Goal: Task Accomplishment & Management: Manage account settings

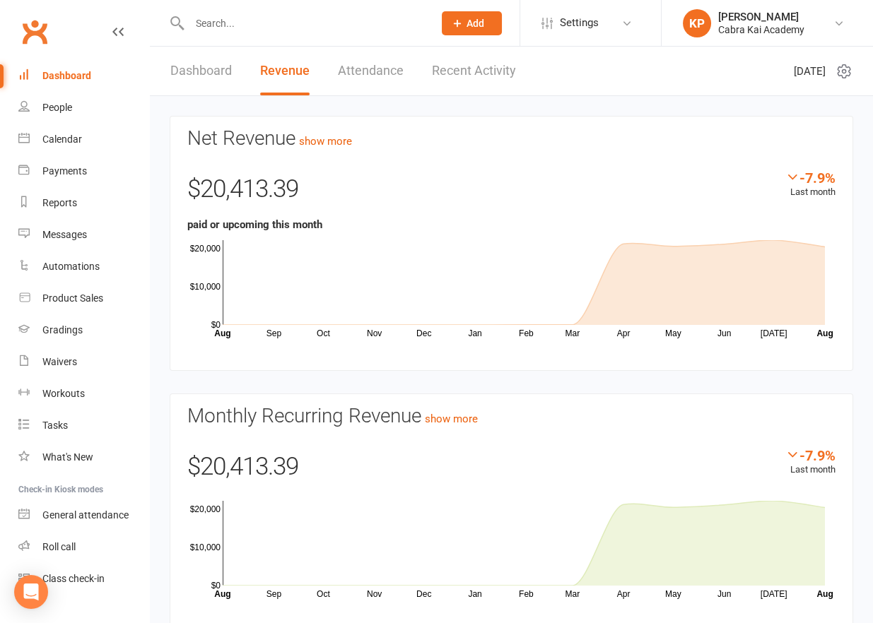
click at [176, 61] on link "Dashboard" at bounding box center [200, 71] width 61 height 49
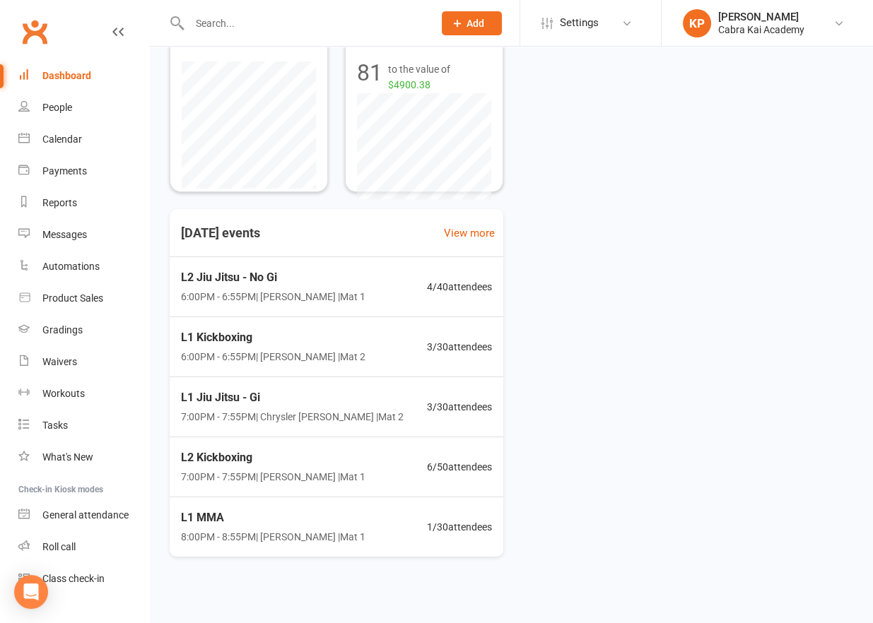
scroll to position [300, 0]
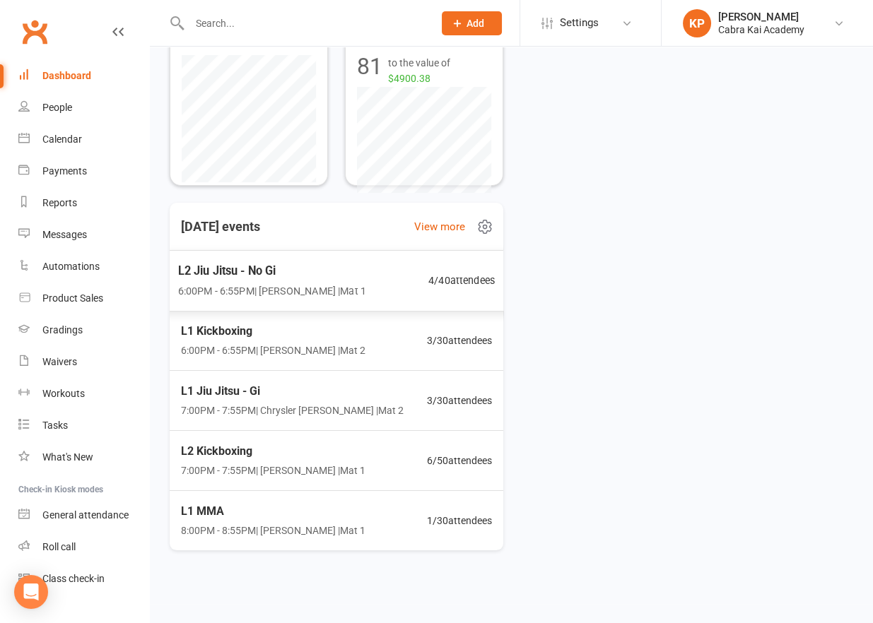
click at [335, 280] on div "L2 Jiu Jitsu - No Gi 6:00PM - 6:55PM | Kian Pham | Mat 1" at bounding box center [272, 279] width 188 height 37
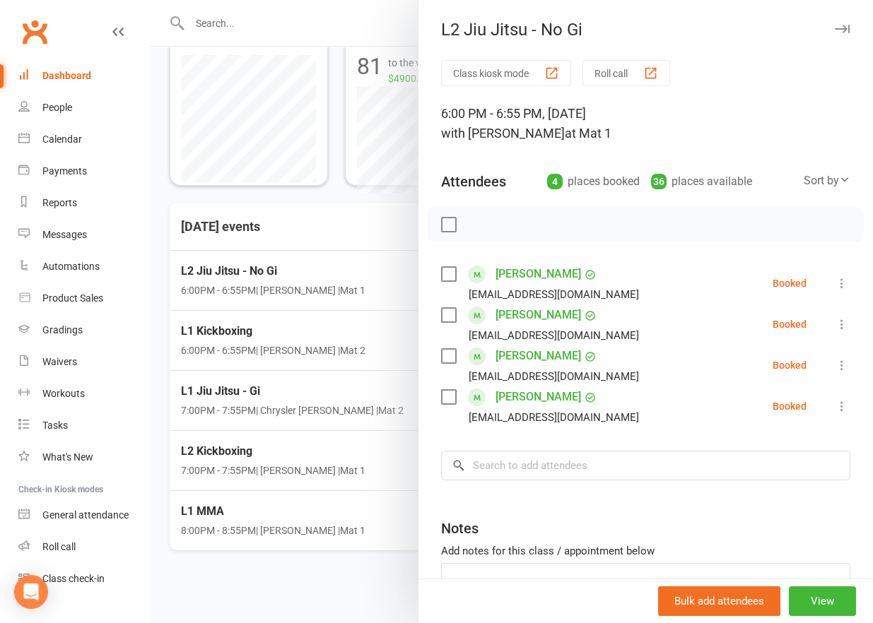
click at [323, 331] on div at bounding box center [511, 311] width 723 height 623
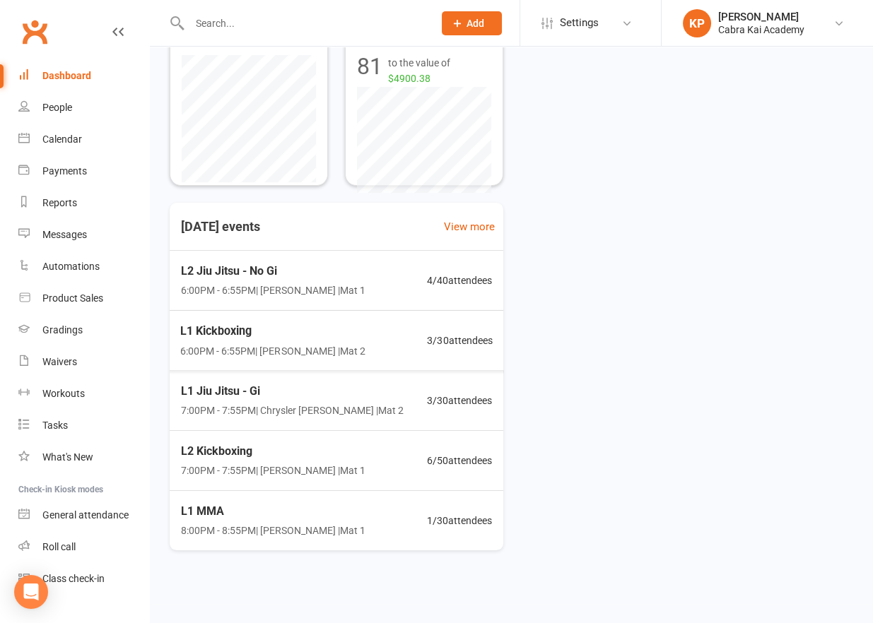
click at [325, 348] on span "6:00PM - 6:55PM | Kian Pham | Mat 2" at bounding box center [273, 351] width 186 height 16
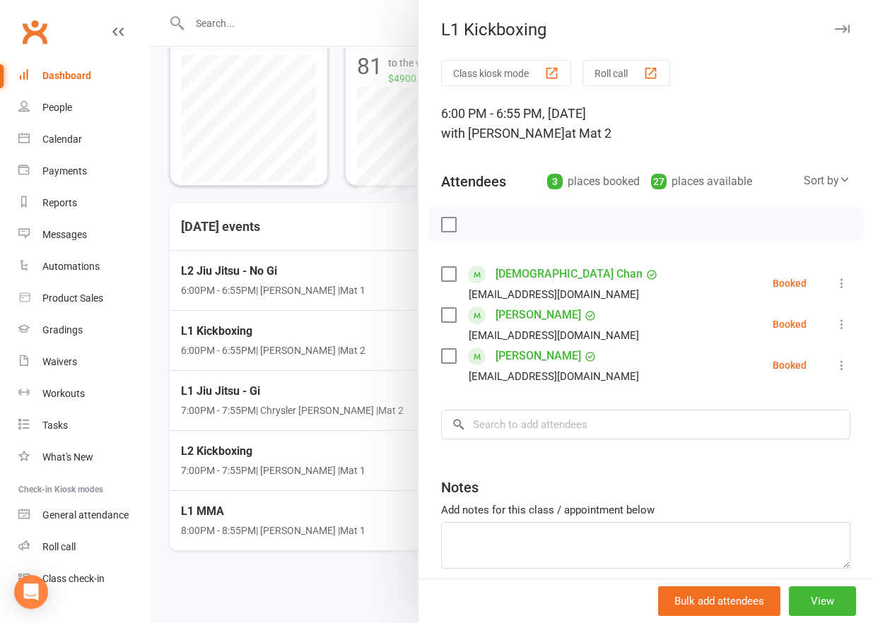
click at [294, 388] on div at bounding box center [511, 311] width 723 height 623
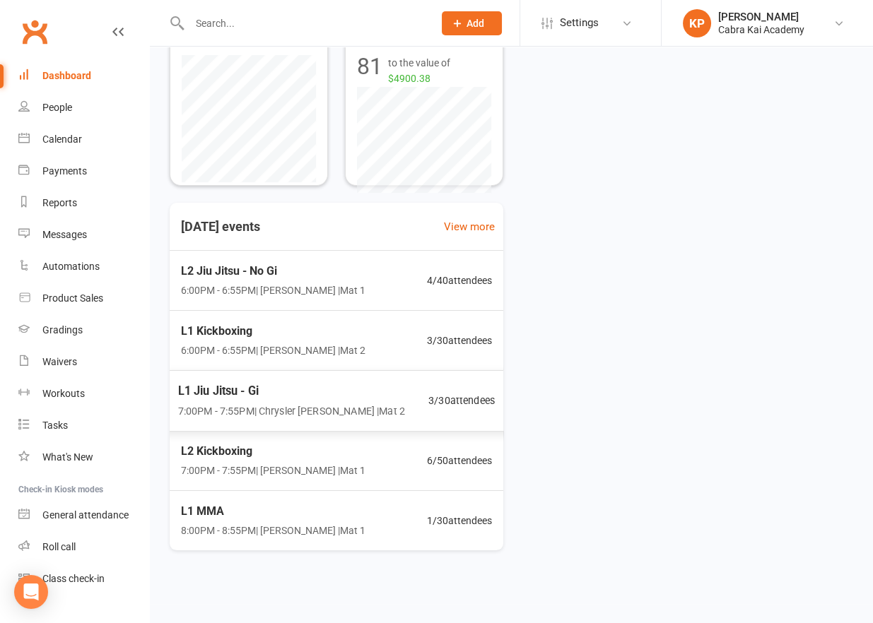
click at [263, 394] on span "L1 Jiu Jitsu - Gi" at bounding box center [291, 391] width 227 height 18
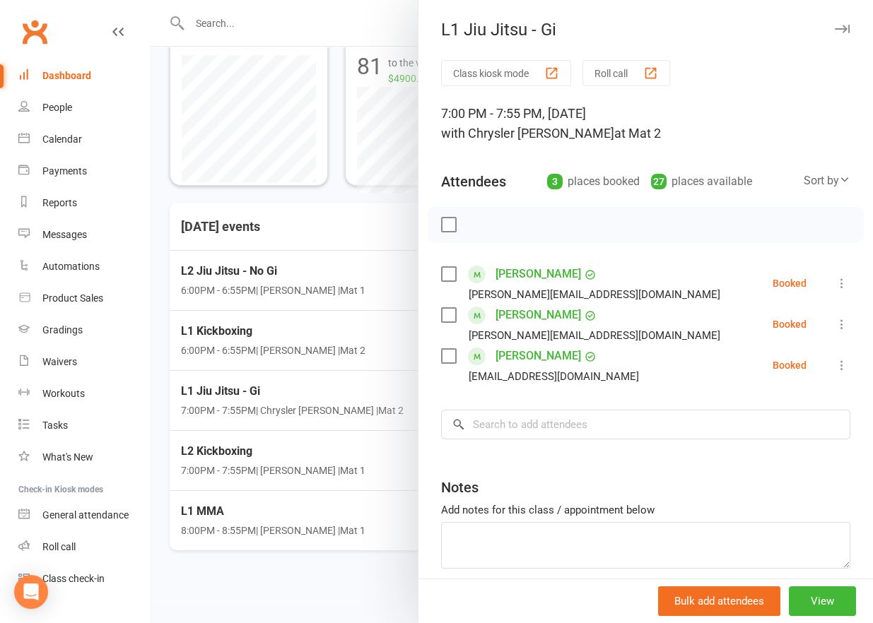
click at [264, 470] on div at bounding box center [511, 311] width 723 height 623
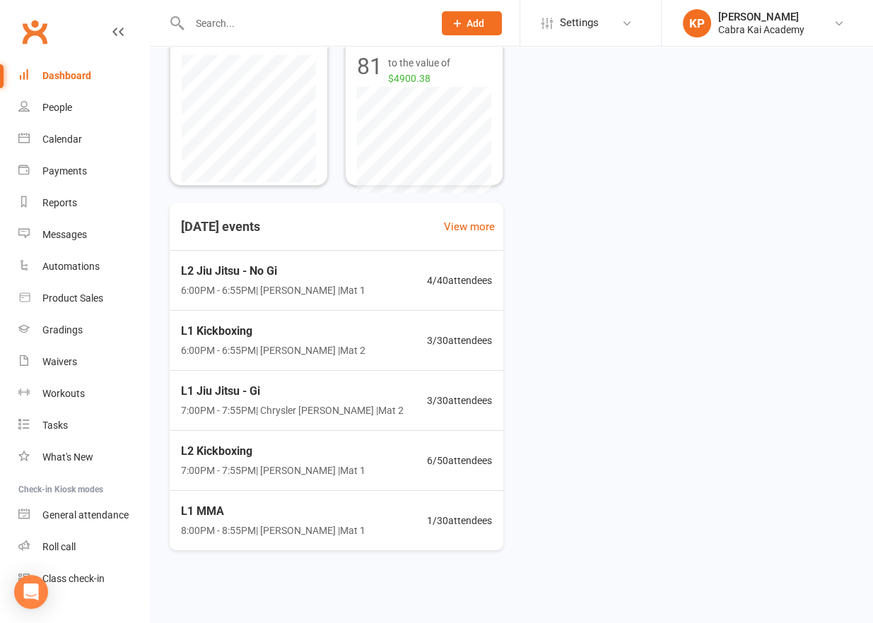
click at [247, 460] on div "L2 Kickboxing 7:00PM - 7:55PM | Kian Pham | Mat 1" at bounding box center [273, 460] width 184 height 37
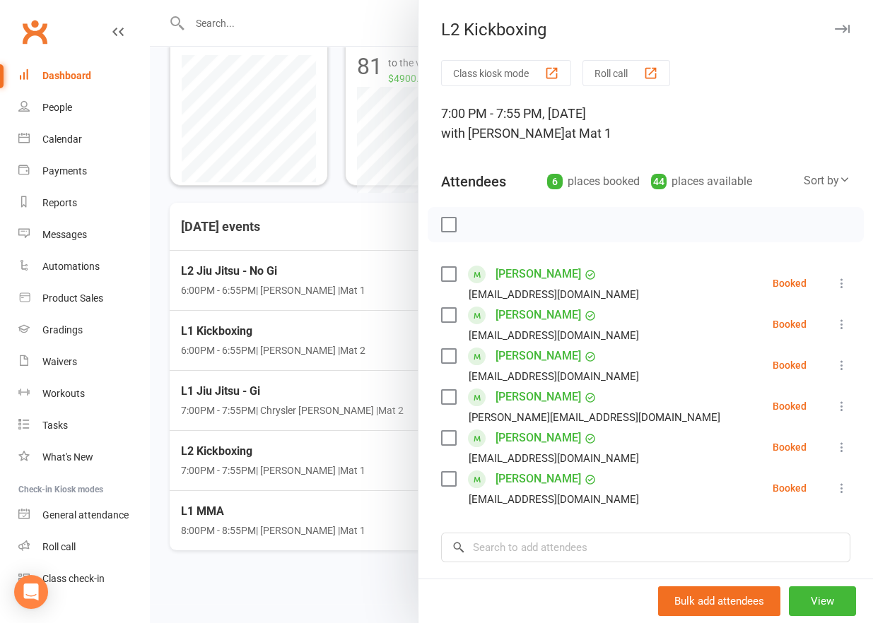
click at [291, 509] on div at bounding box center [511, 311] width 723 height 623
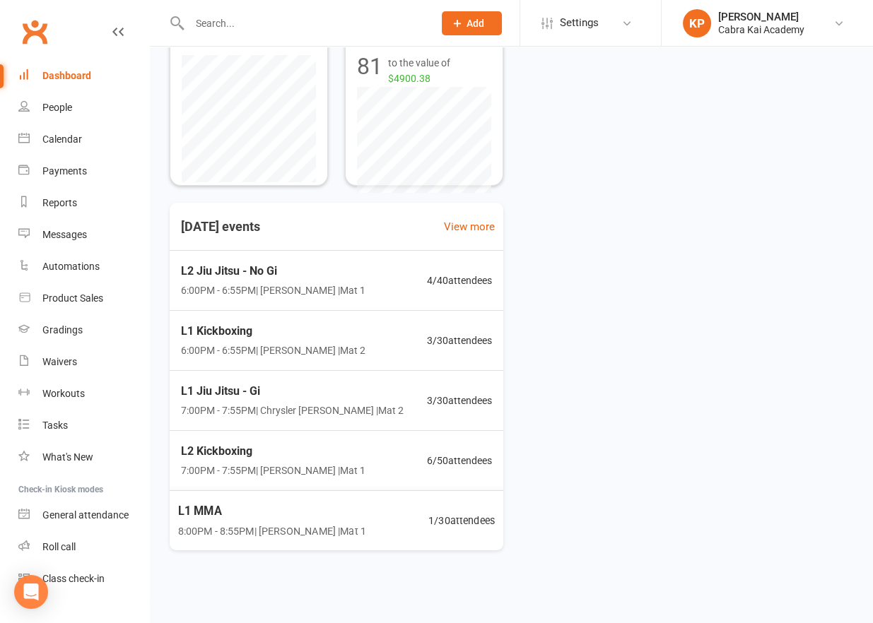
click at [301, 521] on div "L1 MMA 8:00PM - 8:55PM | Kian Pham | Mat 1" at bounding box center [272, 520] width 188 height 37
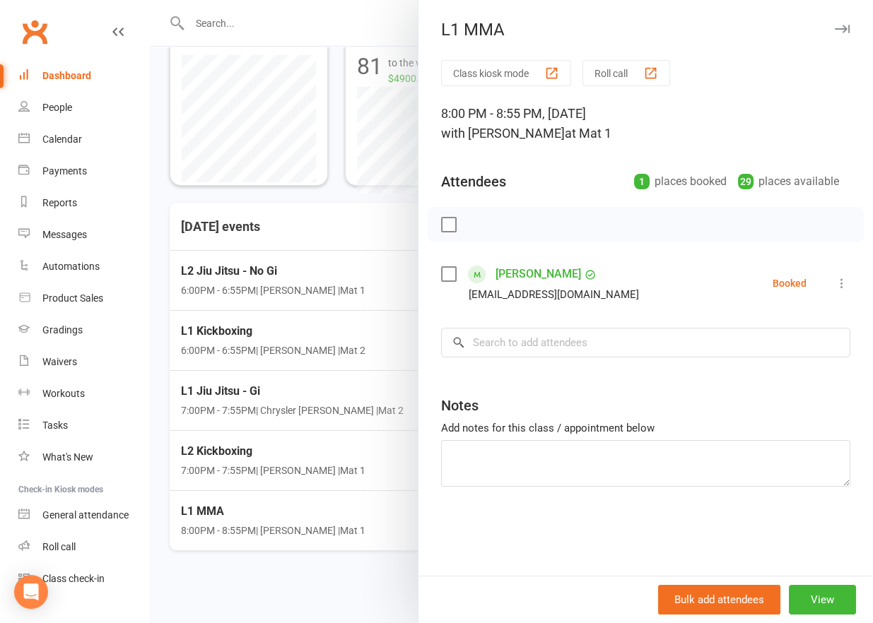
click at [76, 70] on div "Dashboard" at bounding box center [66, 75] width 49 height 11
click at [809, 601] on button "View" at bounding box center [822, 600] width 67 height 30
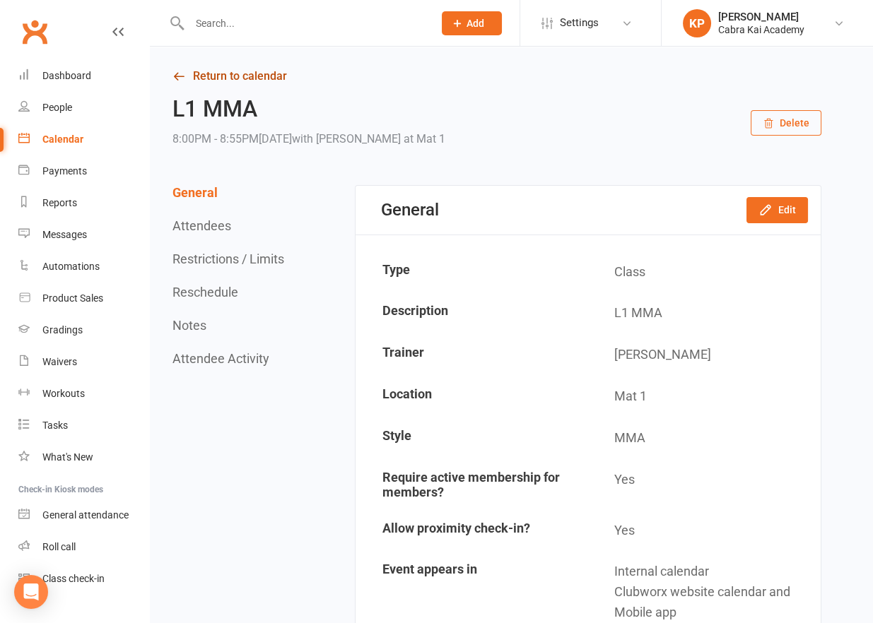
click at [230, 81] on link "Return to calendar" at bounding box center [496, 76] width 649 height 20
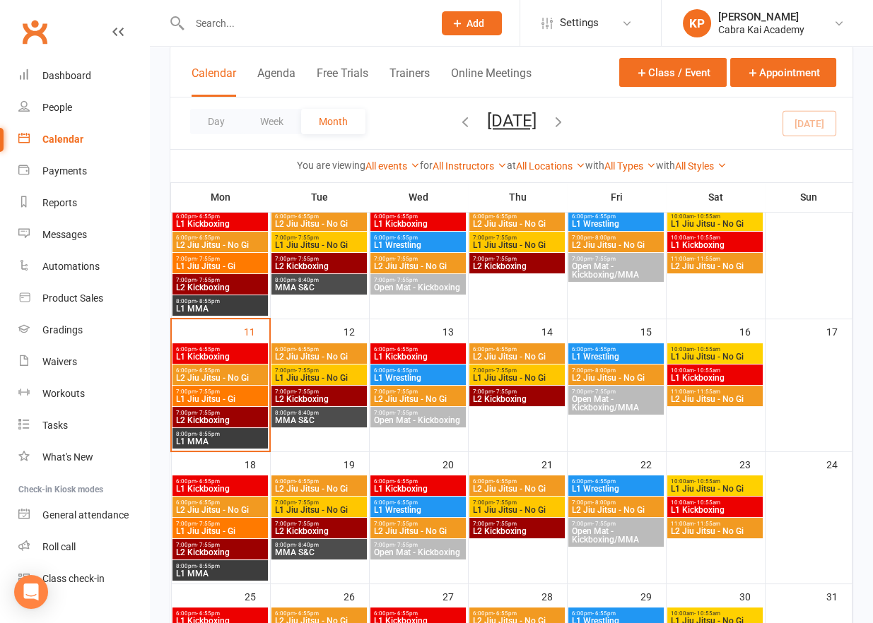
scroll to position [283, 0]
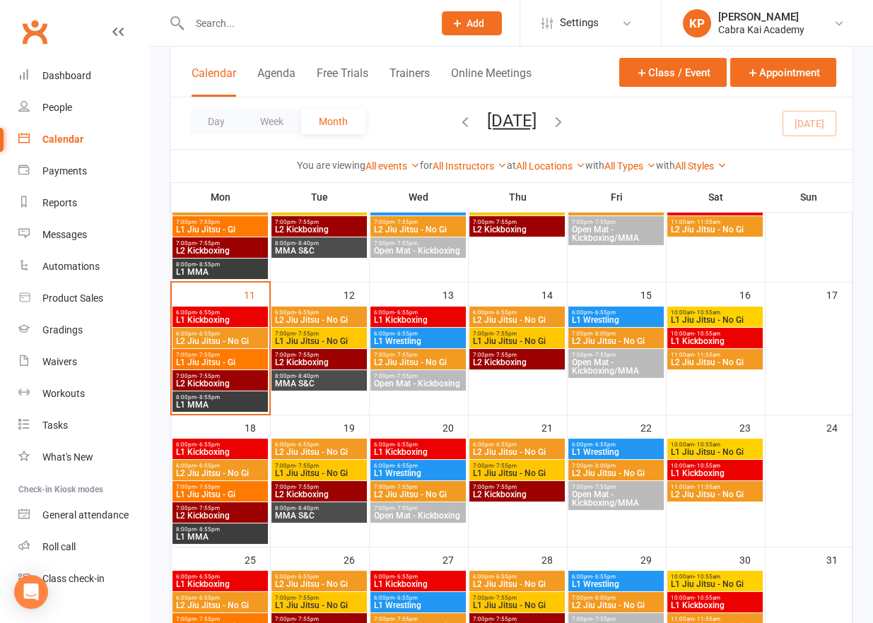
click at [194, 538] on span "L1 MMA" at bounding box center [220, 537] width 90 height 8
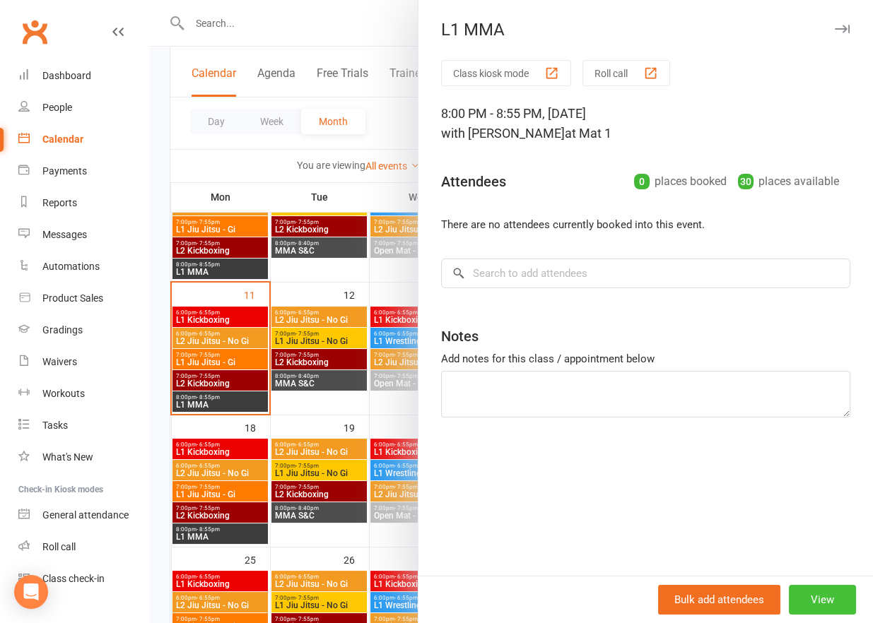
click at [817, 603] on button "View" at bounding box center [822, 600] width 67 height 30
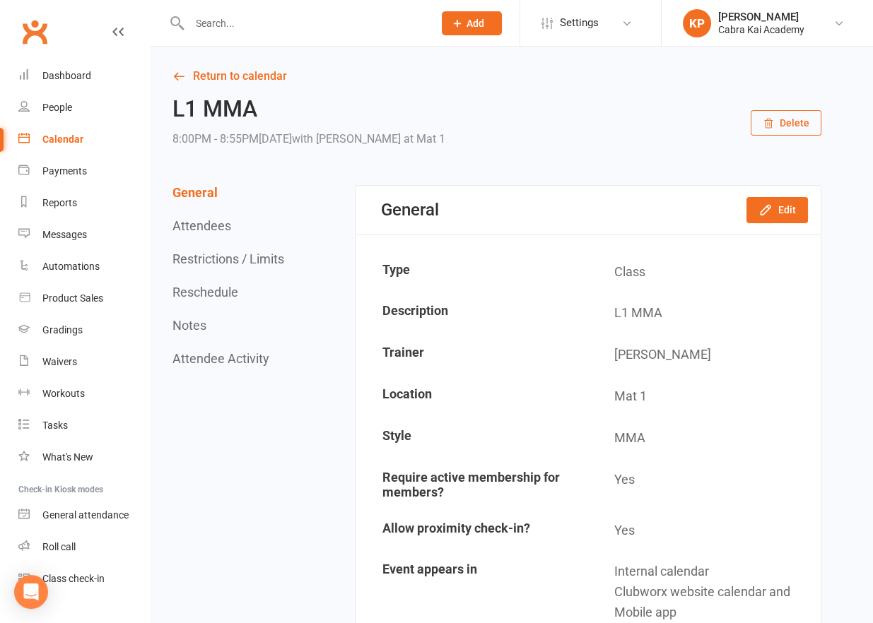
drag, startPoint x: 428, startPoint y: 95, endPoint x: 482, endPoint y: 108, distance: 55.2
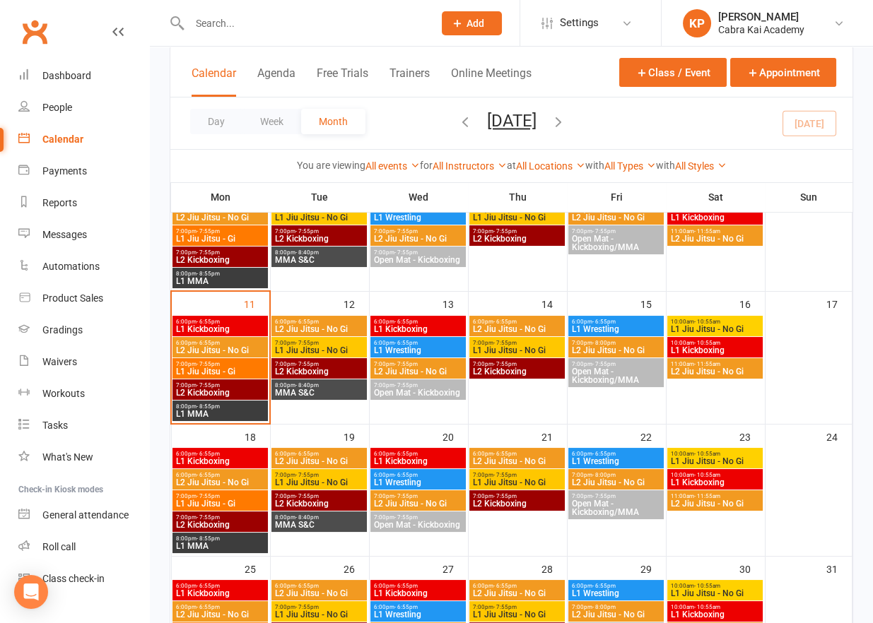
scroll to position [283, 0]
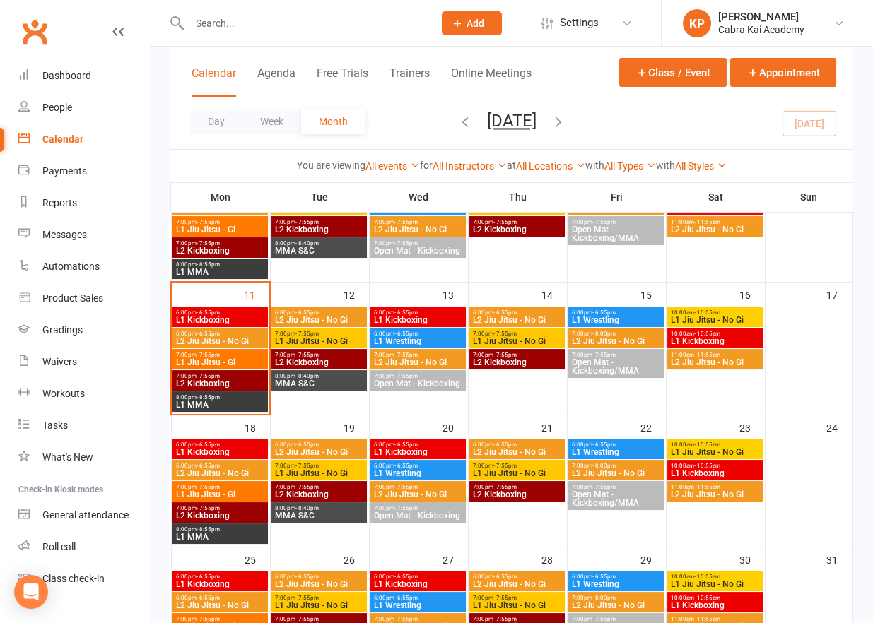
click at [224, 337] on span "L2 Jiu Jitsu - No Gi" at bounding box center [220, 341] width 90 height 8
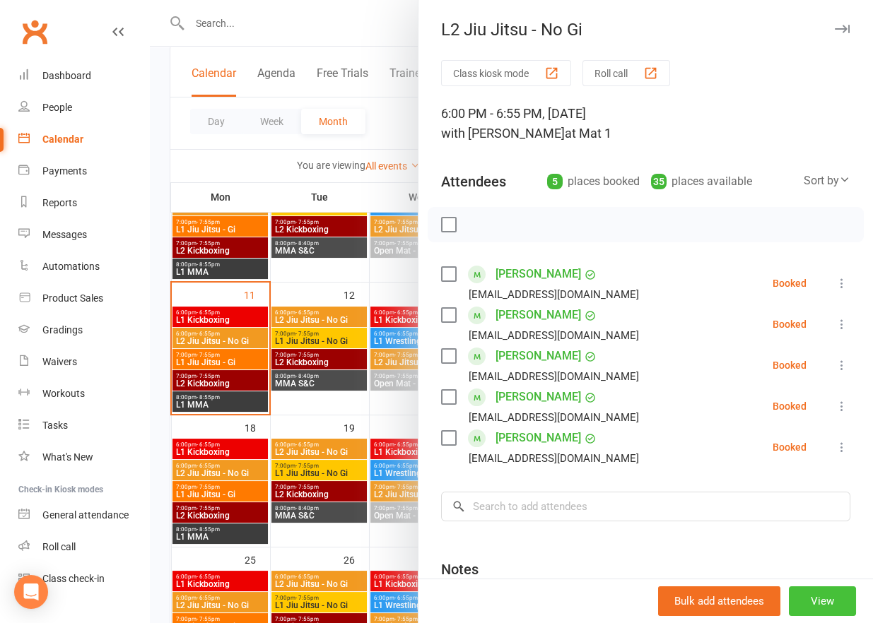
click at [803, 596] on button "View" at bounding box center [822, 601] width 67 height 30
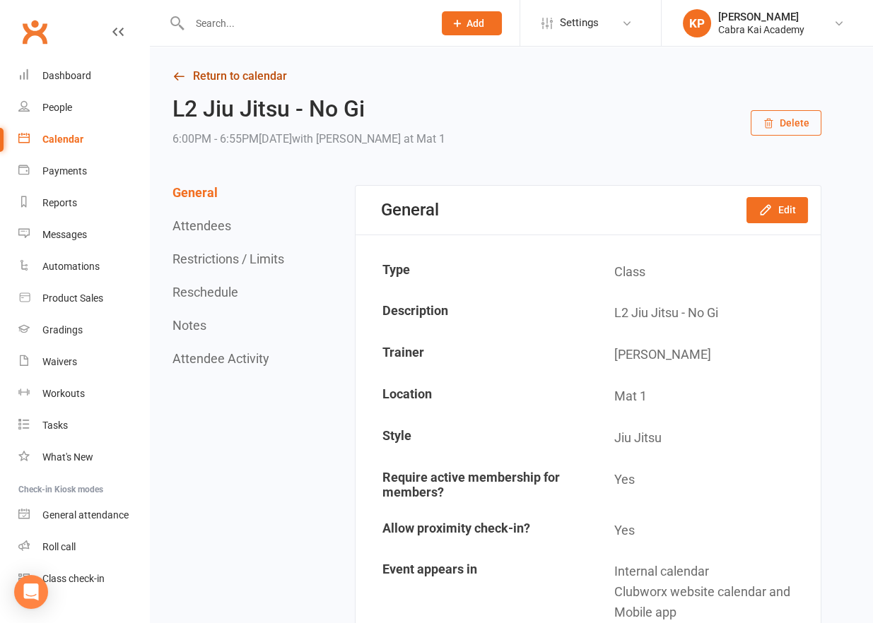
click at [250, 74] on link "Return to calendar" at bounding box center [496, 76] width 649 height 20
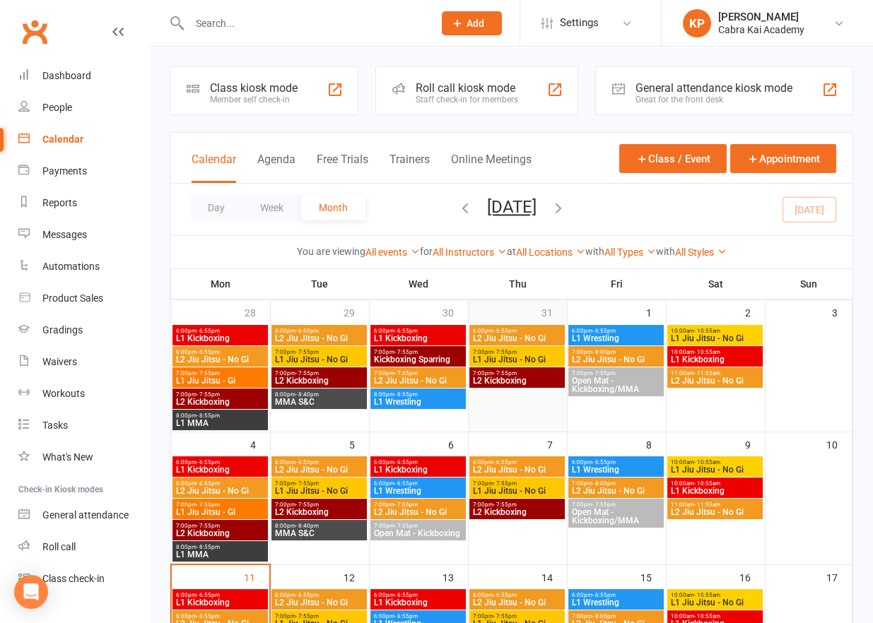
scroll to position [283, 0]
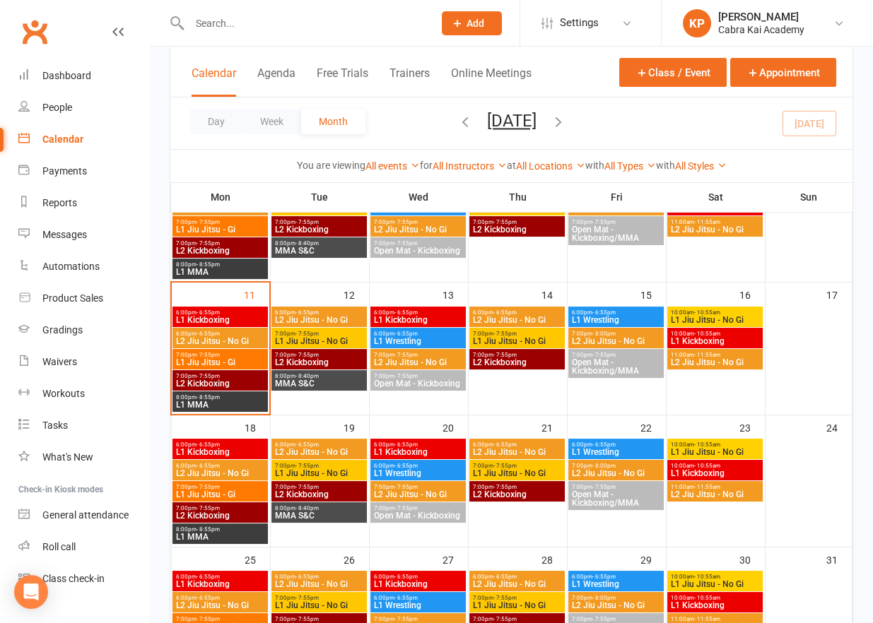
click at [225, 473] on span "L2 Jiu Jitsu - No Gi" at bounding box center [220, 473] width 90 height 8
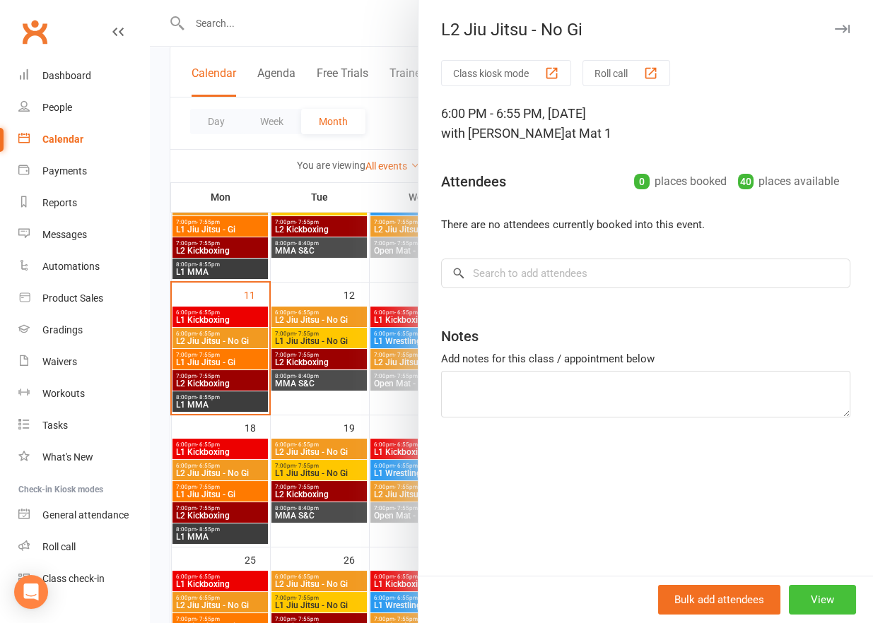
click at [817, 592] on button "View" at bounding box center [822, 600] width 67 height 30
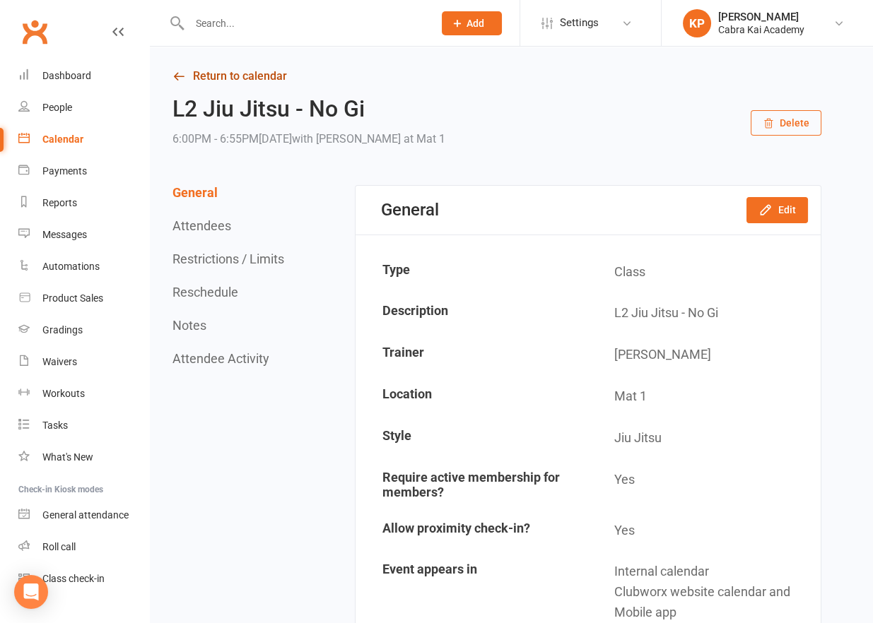
click at [256, 78] on link "Return to calendar" at bounding box center [496, 76] width 649 height 20
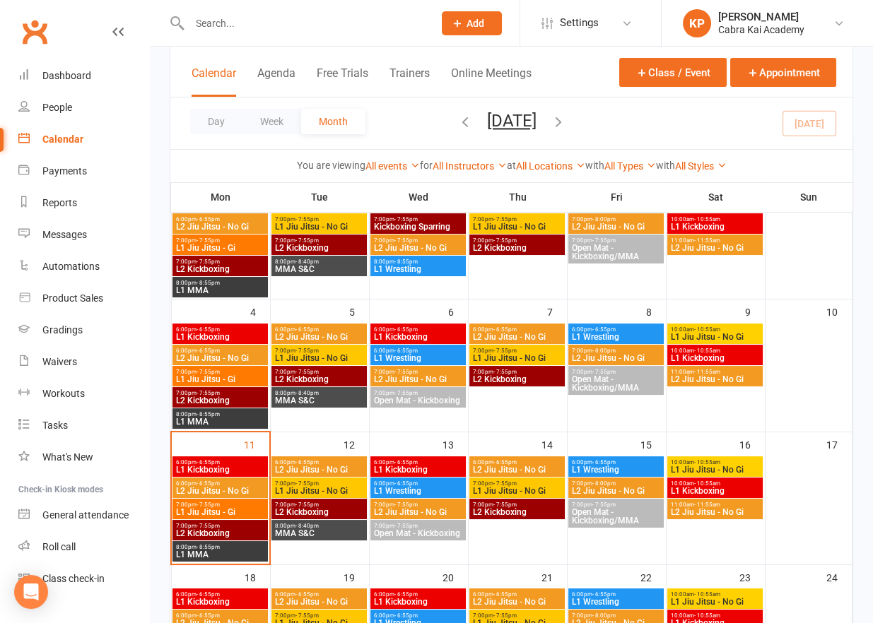
scroll to position [141, 0]
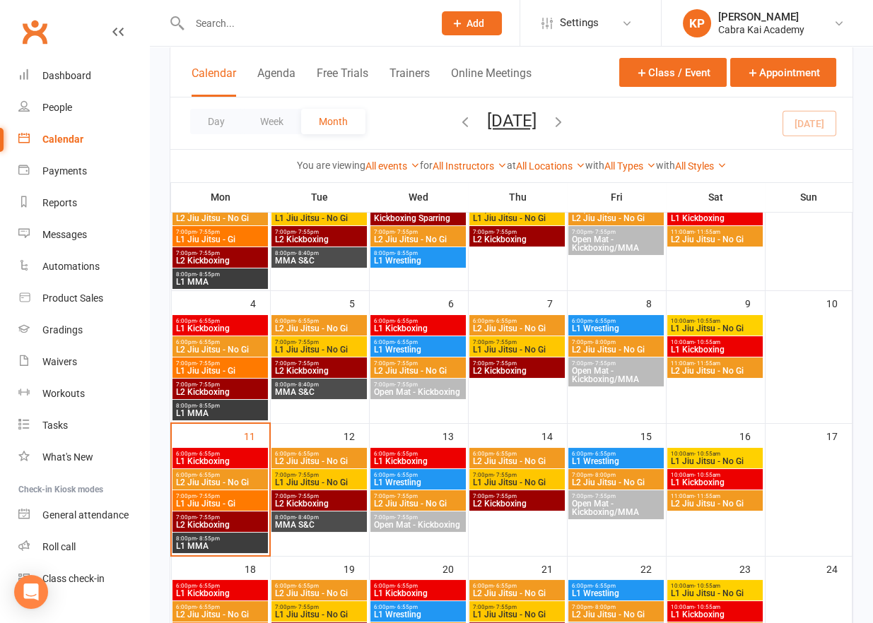
click at [317, 454] on span "- 6:55pm" at bounding box center [306, 454] width 23 height 6
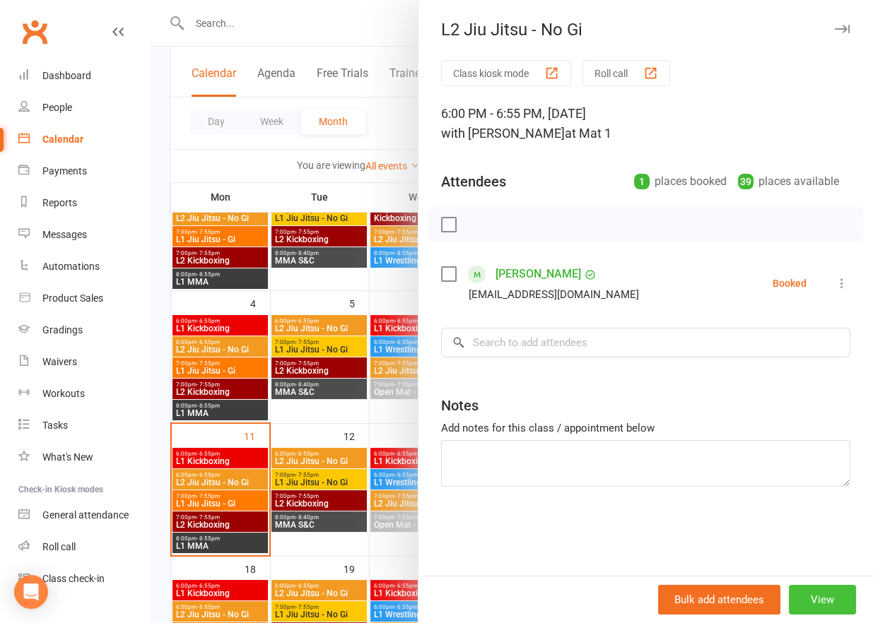
click at [812, 602] on button "View" at bounding box center [822, 600] width 67 height 30
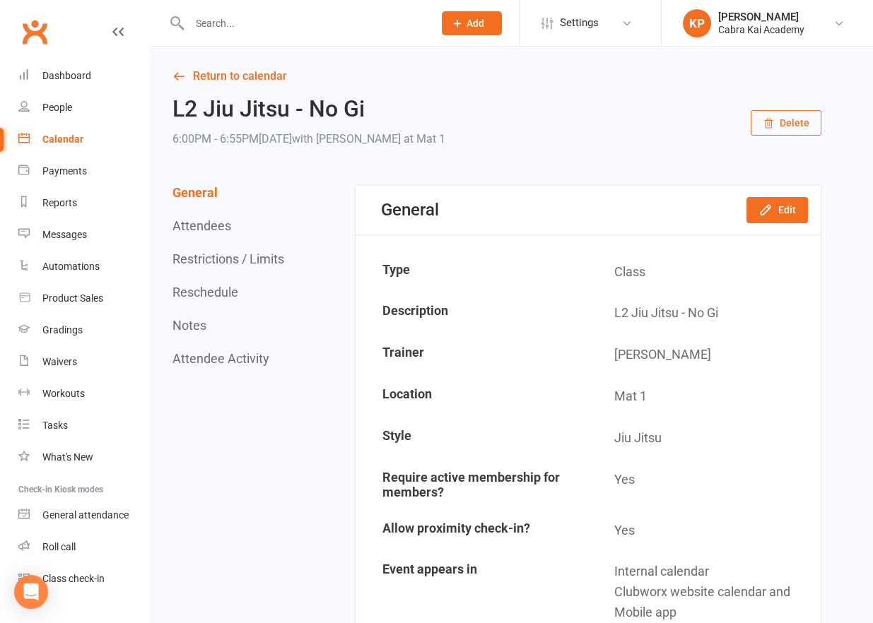
drag, startPoint x: 589, startPoint y: 155, endPoint x: 533, endPoint y: 153, distance: 55.9
click at [217, 71] on link "Return to calendar" at bounding box center [496, 76] width 649 height 20
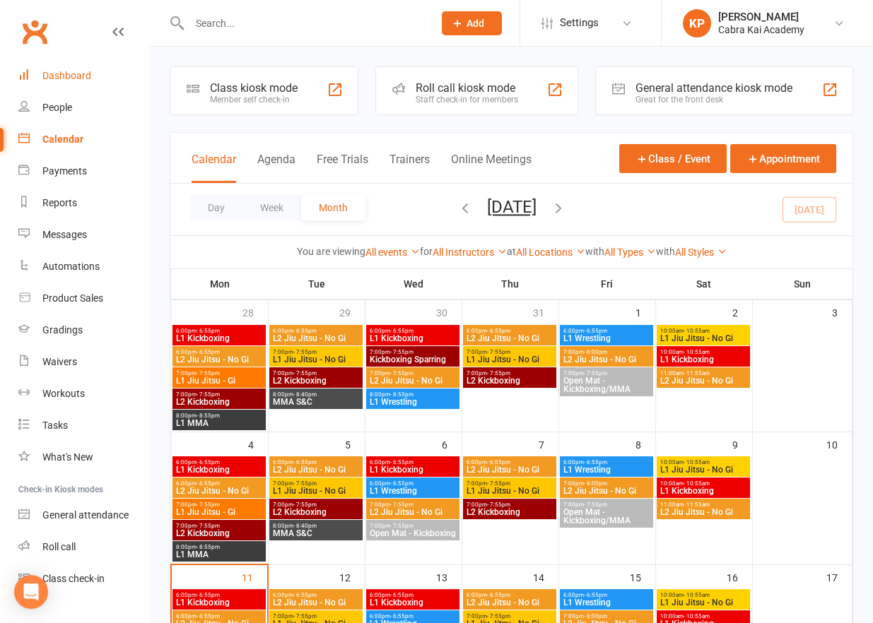
click at [66, 83] on link "Dashboard" at bounding box center [83, 76] width 131 height 32
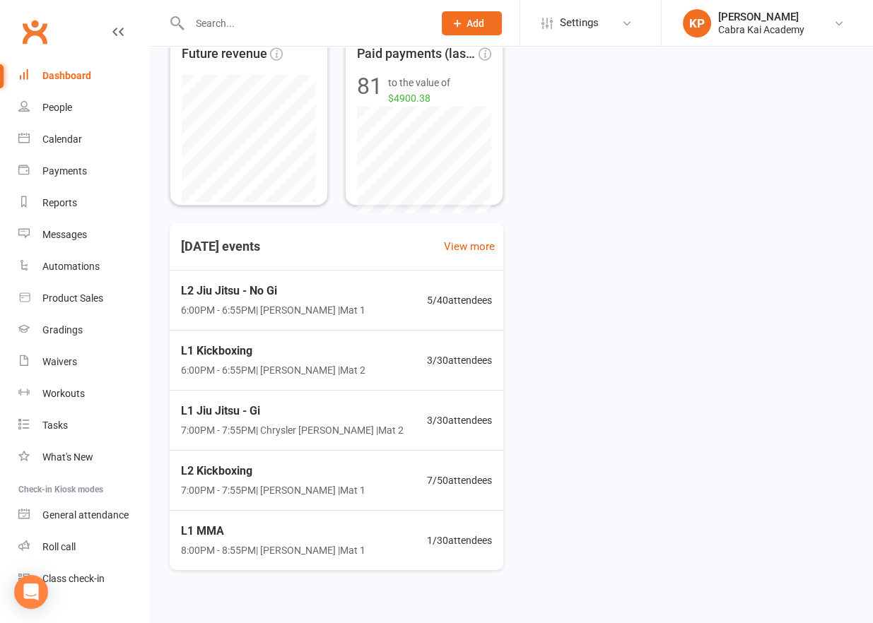
scroll to position [283, 0]
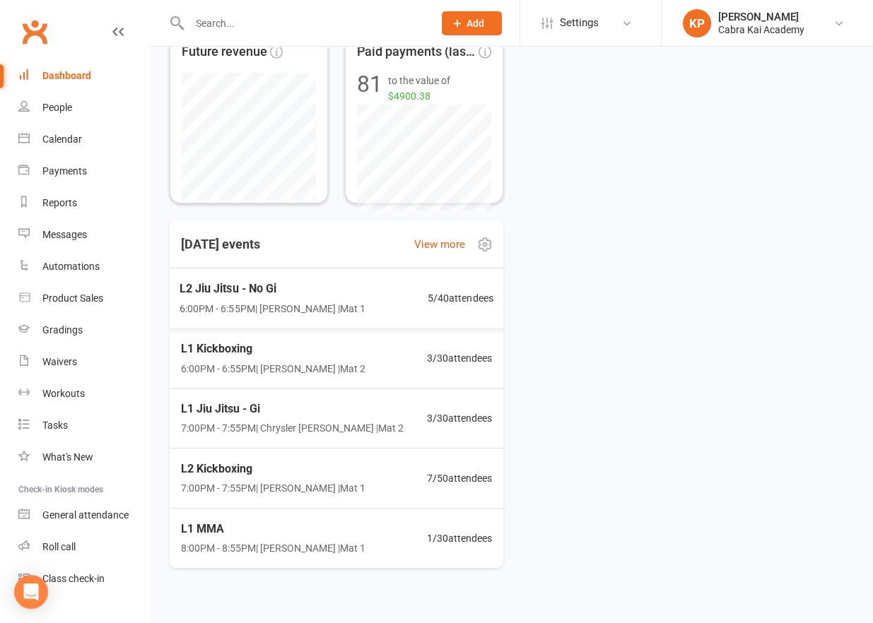
click at [393, 318] on div "L2 Jiu Jitsu - No Gi 6:00PM - 6:55PM | [PERSON_NAME] | Mat 1 5 / 40 attendees" at bounding box center [336, 298] width 348 height 61
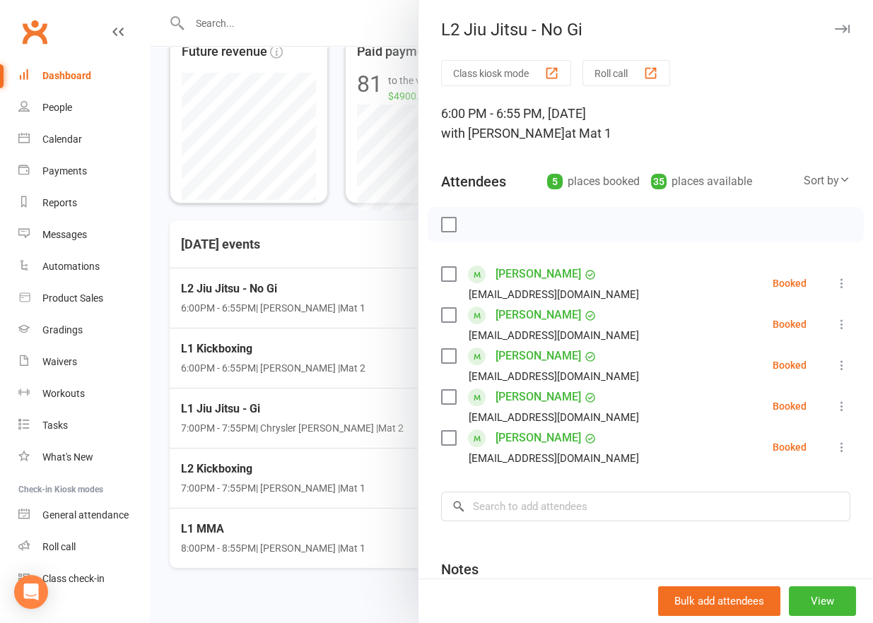
click at [333, 587] on div at bounding box center [511, 311] width 723 height 623
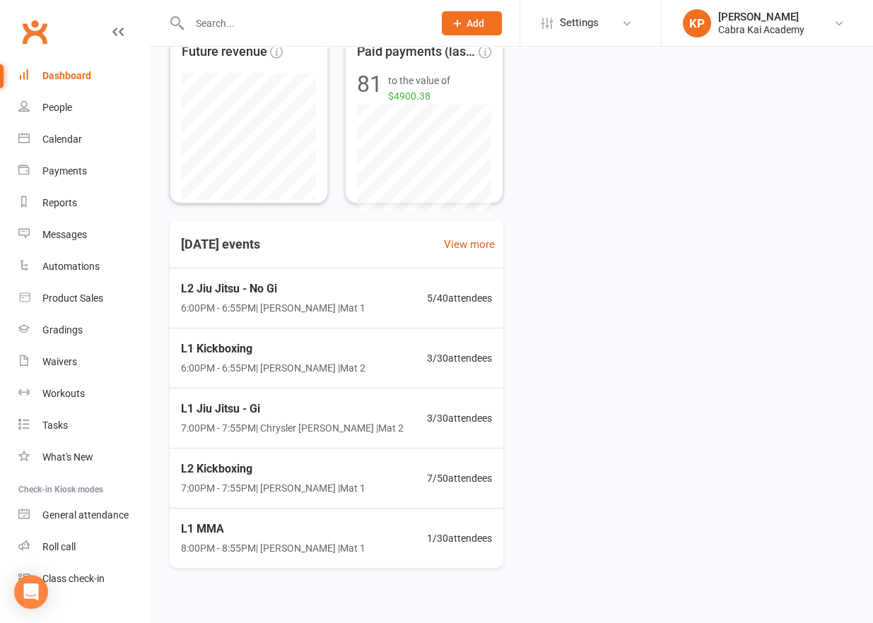
click at [238, 21] on input "text" at bounding box center [304, 23] width 238 height 20
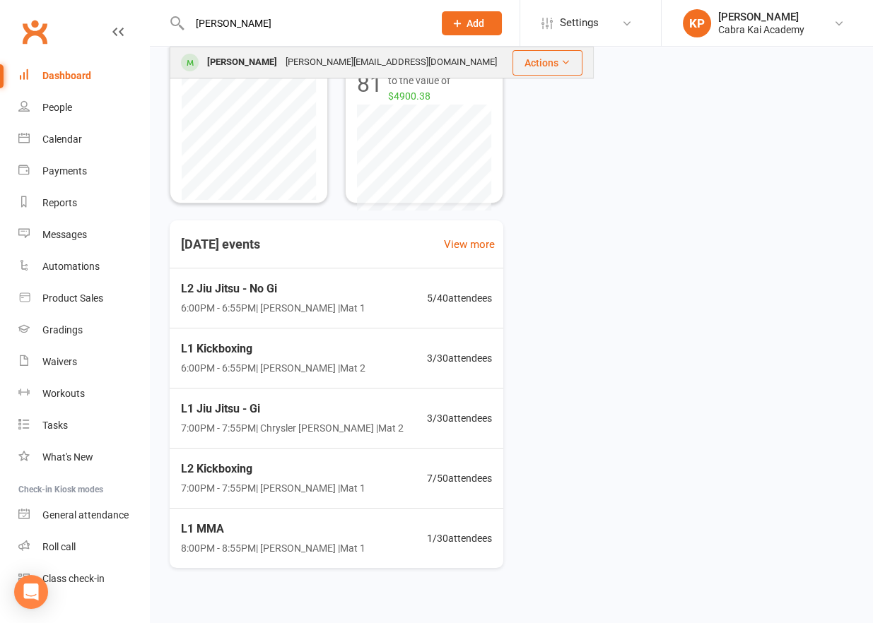
type input "[PERSON_NAME]"
click at [294, 61] on div "[PERSON_NAME][EMAIL_ADDRESS][DOMAIN_NAME]" at bounding box center [391, 62] width 220 height 20
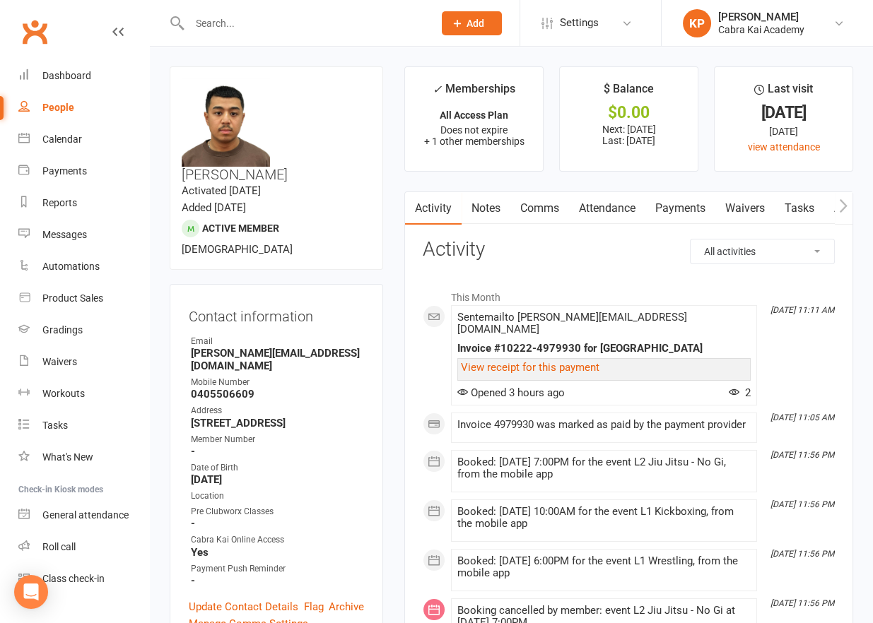
click at [670, 207] on link "Payments" at bounding box center [680, 208] width 70 height 33
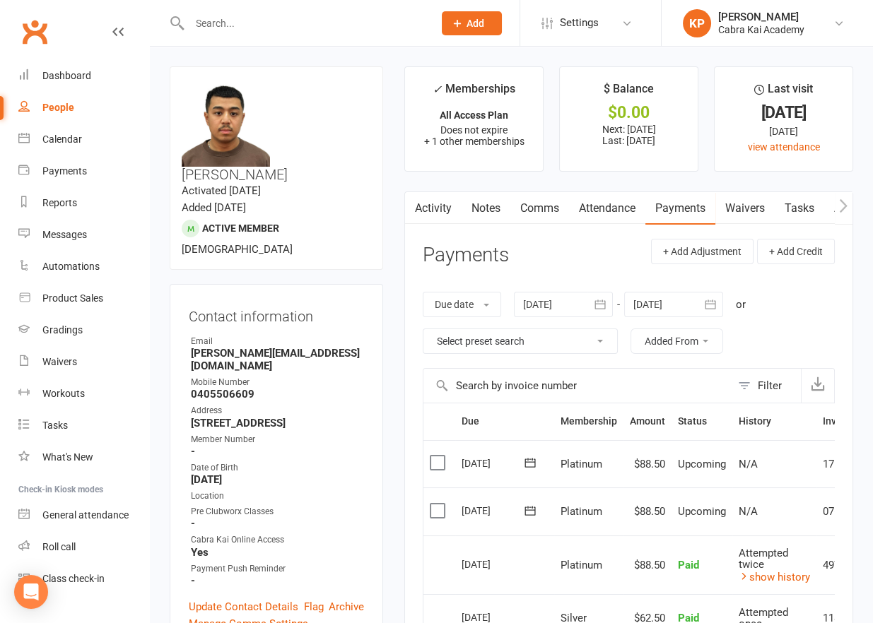
scroll to position [71, 0]
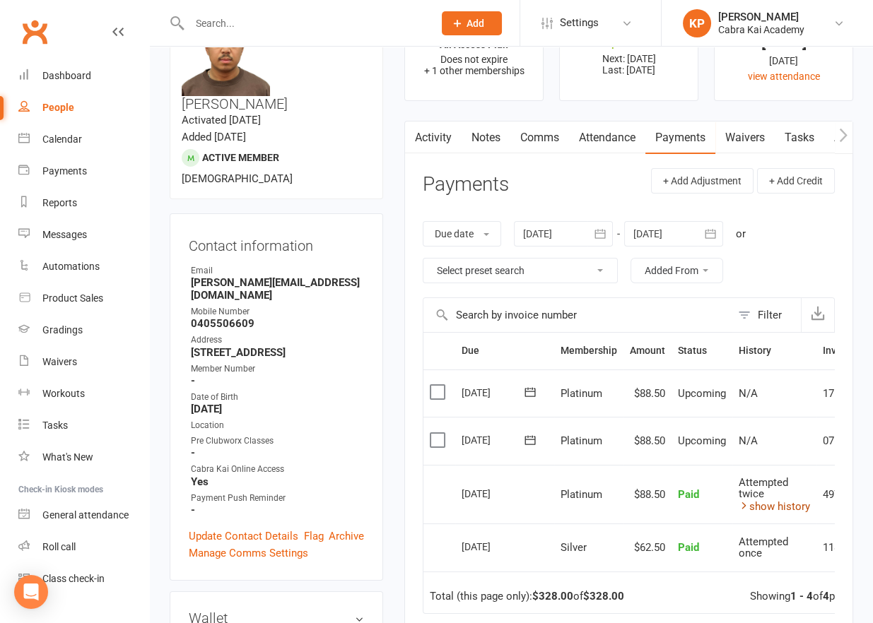
click at [786, 502] on link "show history" at bounding box center [773, 506] width 71 height 13
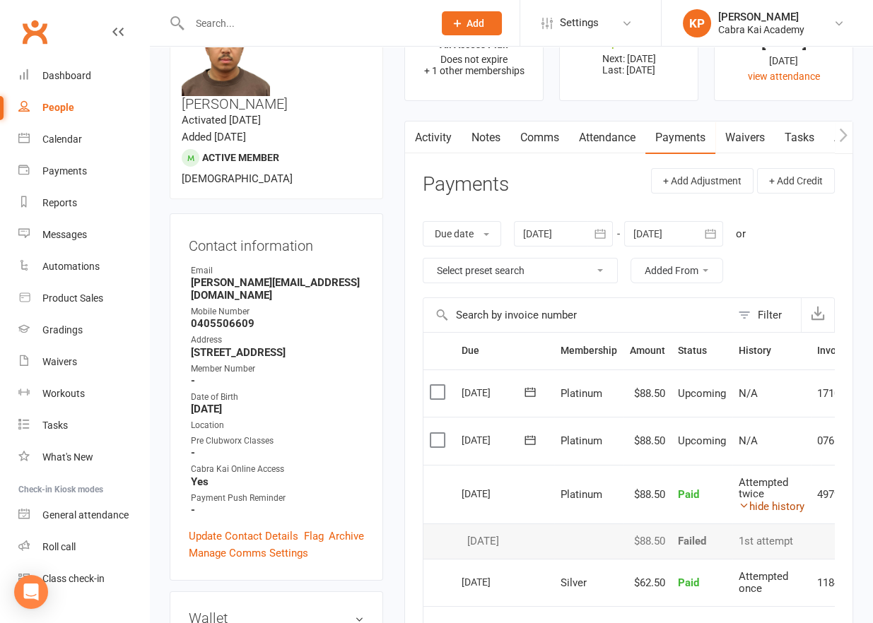
click at [784, 504] on link "hide history" at bounding box center [771, 506] width 66 height 13
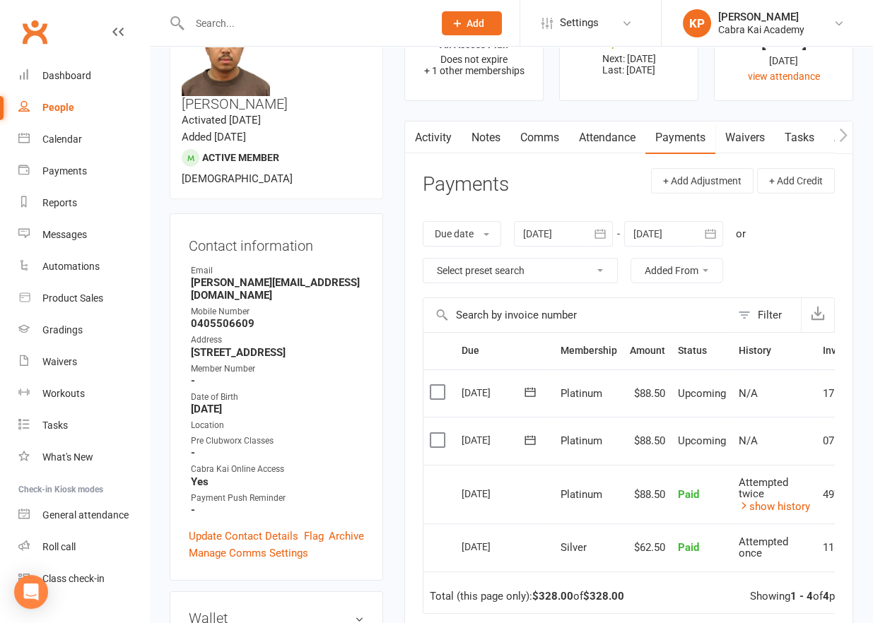
click at [224, 20] on input "text" at bounding box center [304, 23] width 238 height 20
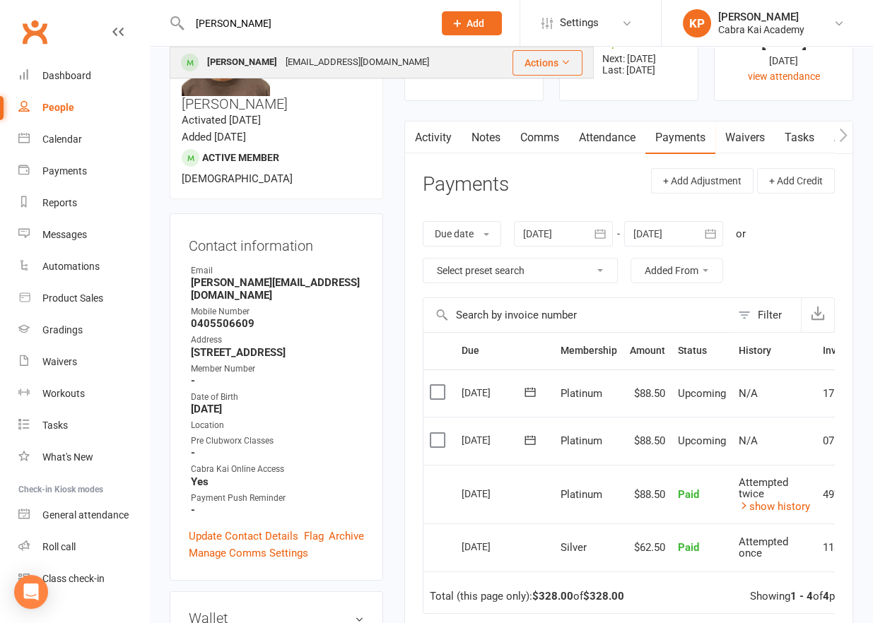
type input "[PERSON_NAME]"
click at [281, 55] on div "[EMAIL_ADDRESS][DOMAIN_NAME]" at bounding box center [357, 62] width 152 height 20
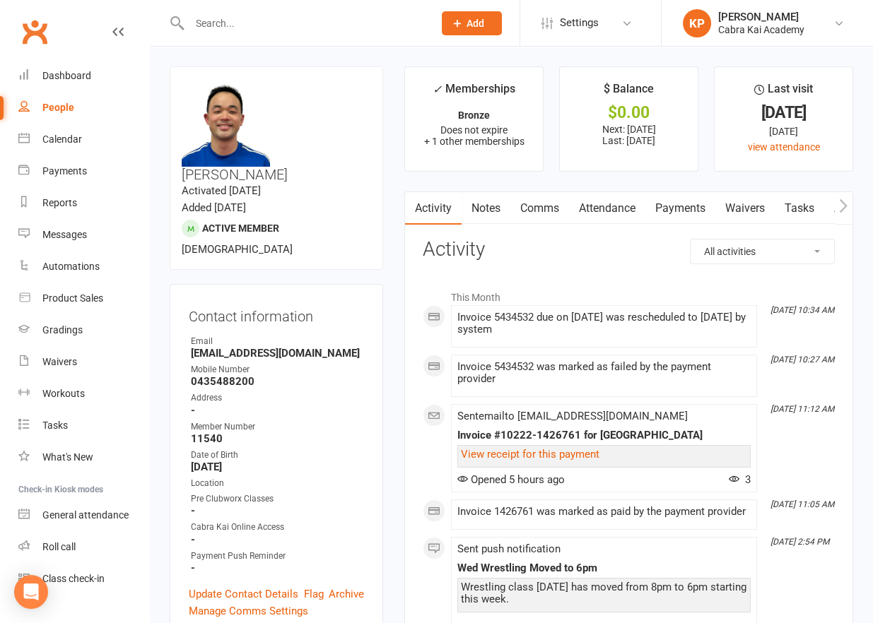
click at [678, 206] on link "Payments" at bounding box center [680, 208] width 70 height 33
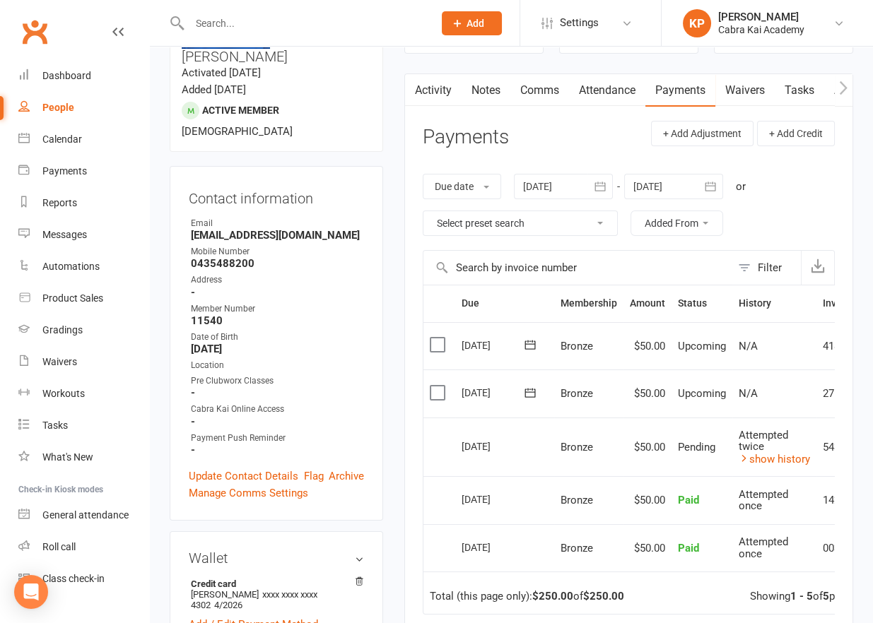
scroll to position [141, 0]
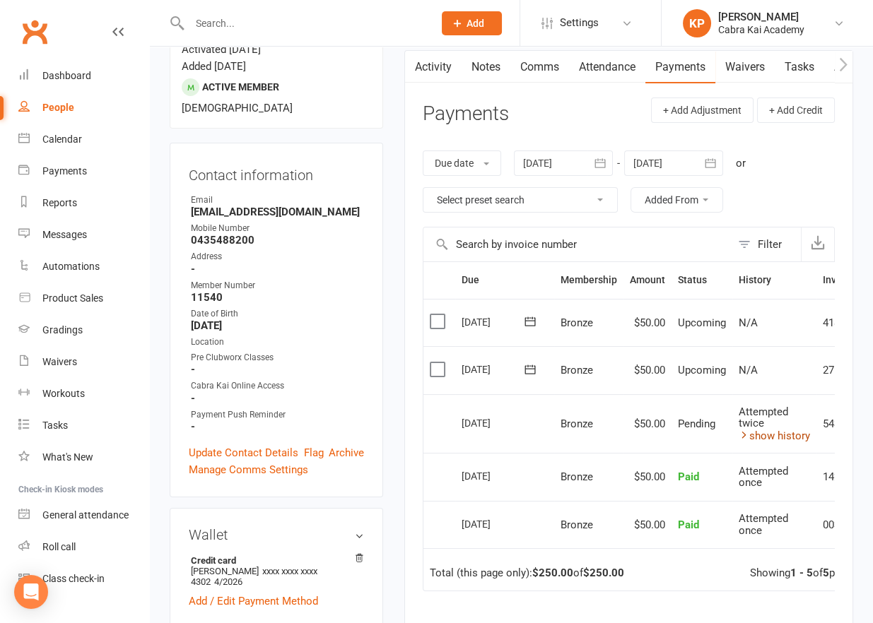
click at [791, 436] on link "show history" at bounding box center [773, 436] width 71 height 13
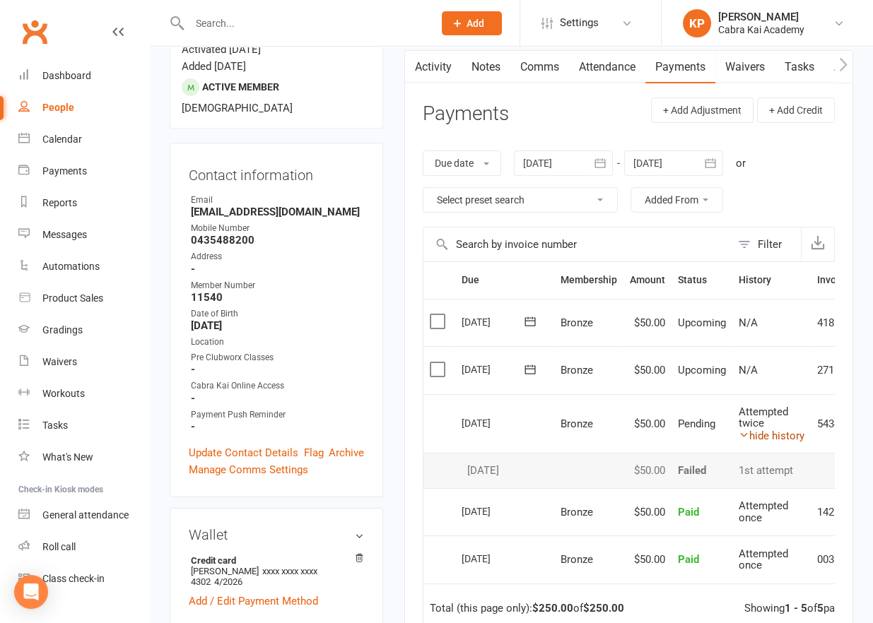
click at [791, 436] on link "hide history" at bounding box center [771, 436] width 66 height 13
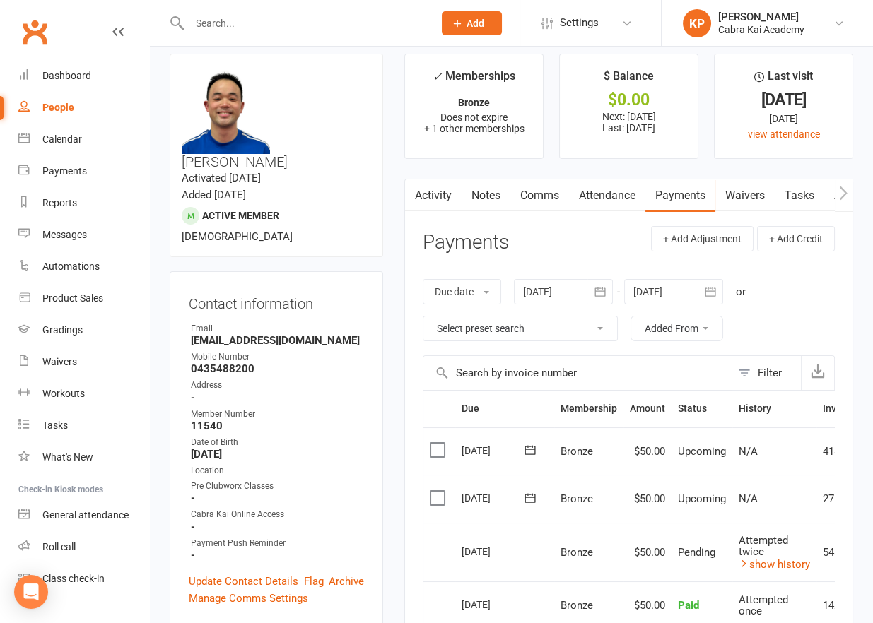
scroll to position [0, 0]
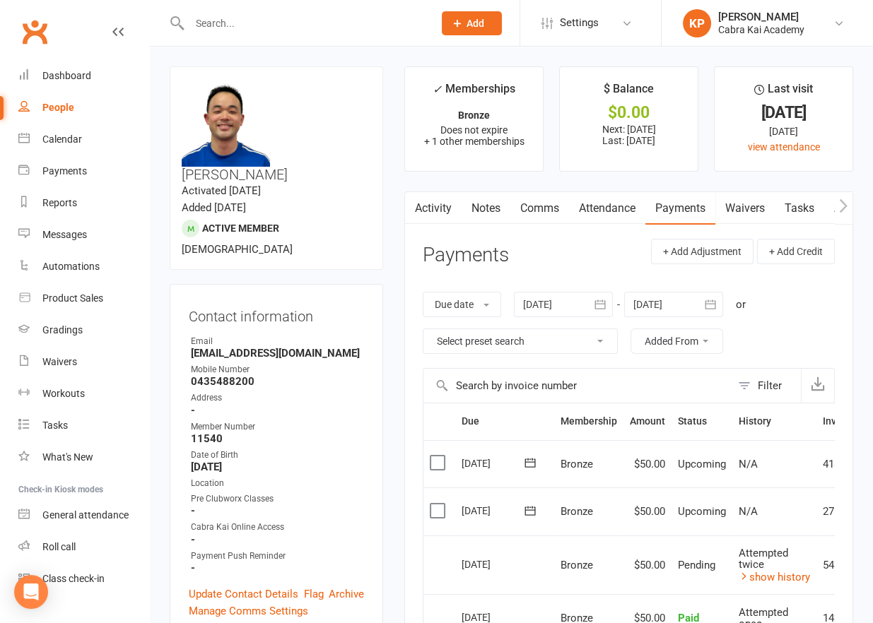
click at [235, 28] on input "text" at bounding box center [304, 23] width 238 height 20
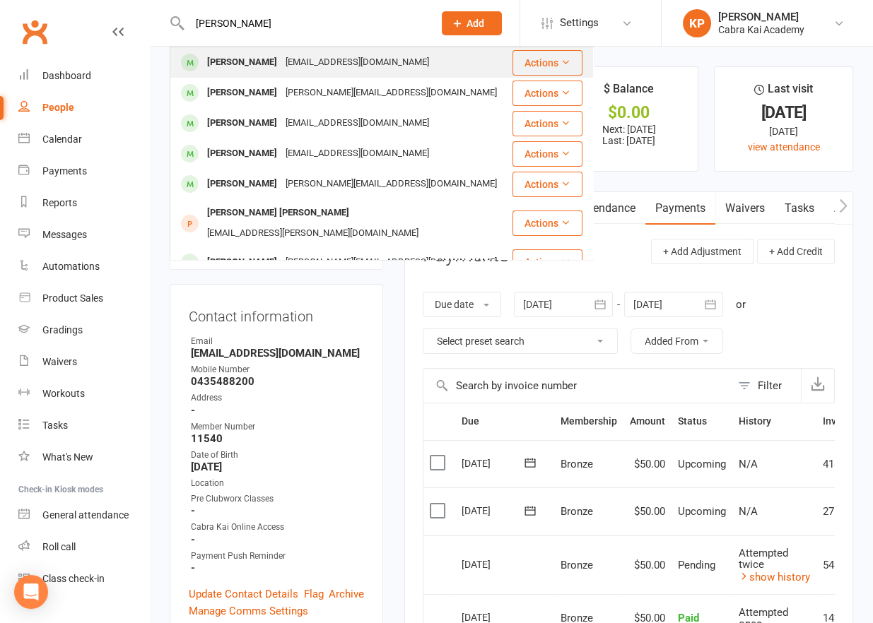
type input "[PERSON_NAME]"
click at [305, 59] on div "[EMAIL_ADDRESS][DOMAIN_NAME]" at bounding box center [357, 62] width 152 height 20
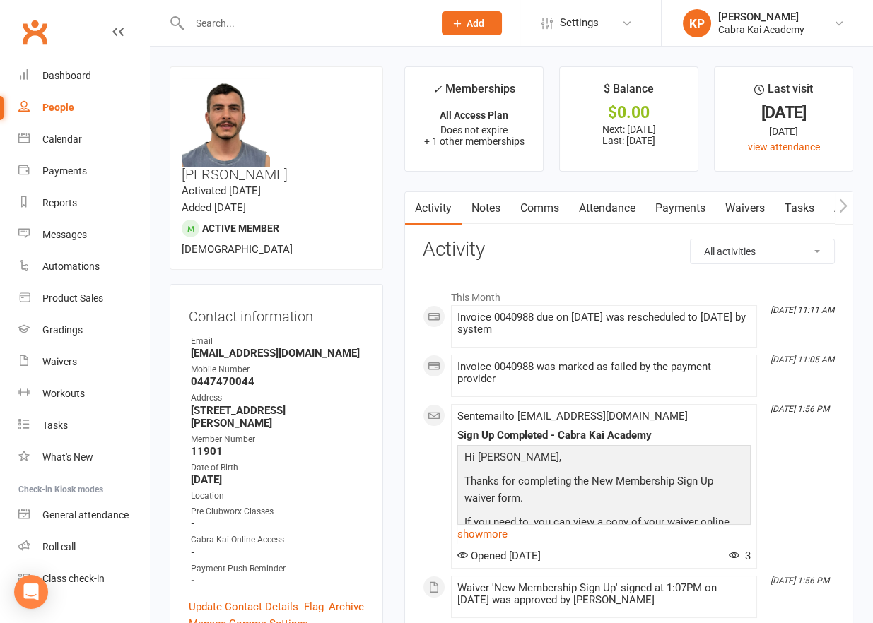
click at [695, 210] on link "Payments" at bounding box center [680, 208] width 70 height 33
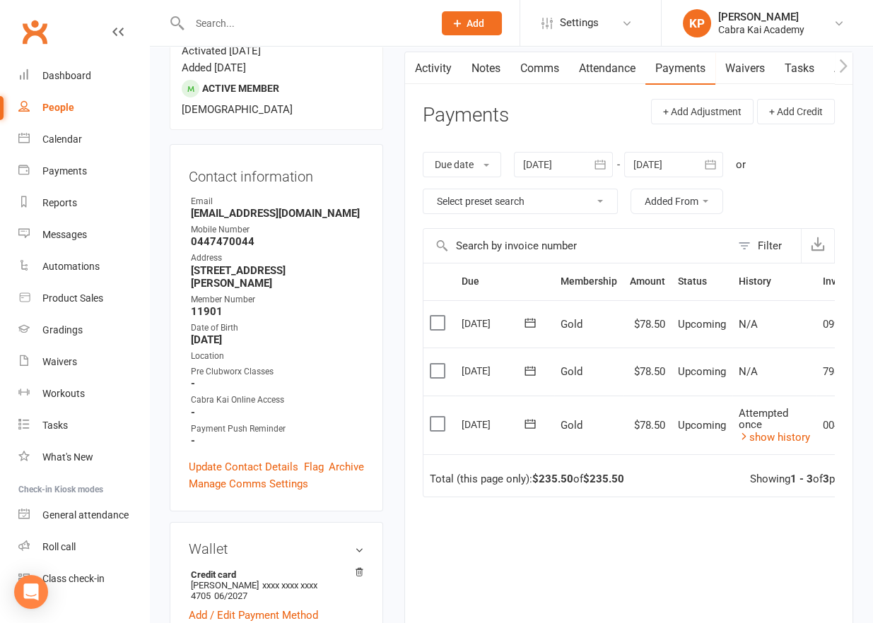
scroll to position [141, 0]
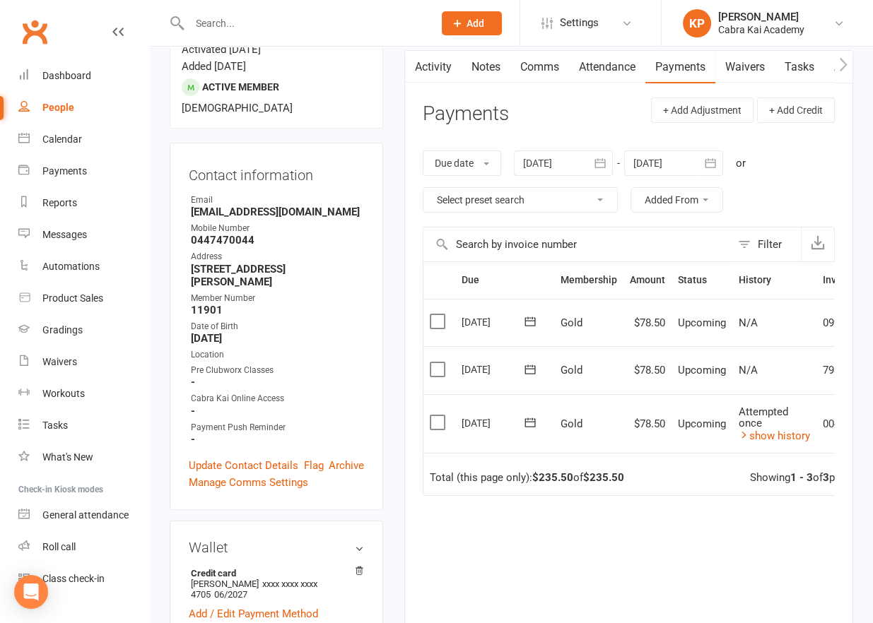
click at [787, 439] on td "Attempted once show history" at bounding box center [774, 423] width 84 height 59
click at [787, 432] on link "show history" at bounding box center [773, 436] width 71 height 13
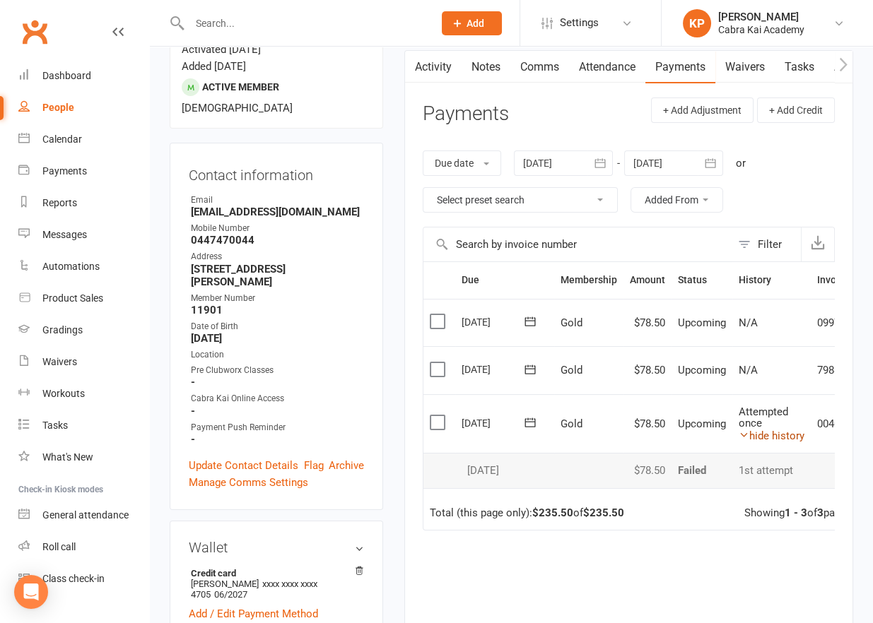
click at [787, 432] on link "hide history" at bounding box center [771, 436] width 66 height 13
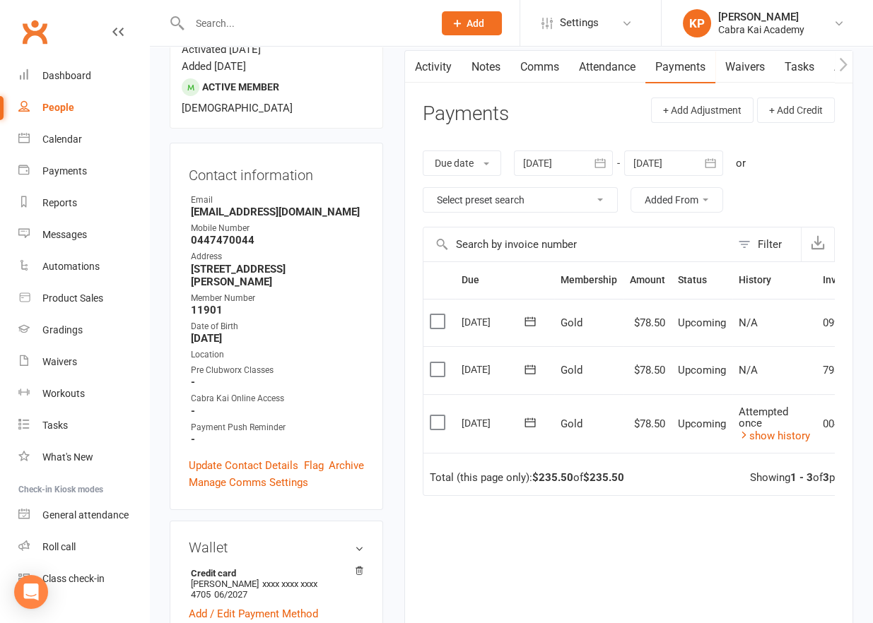
scroll to position [0, 0]
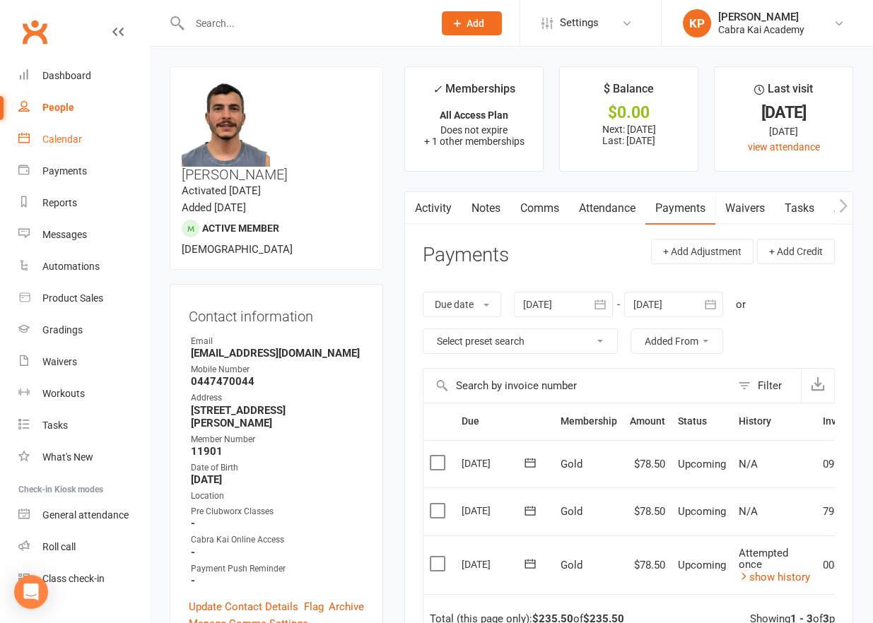
click at [55, 139] on div "Calendar" at bounding box center [62, 139] width 40 height 11
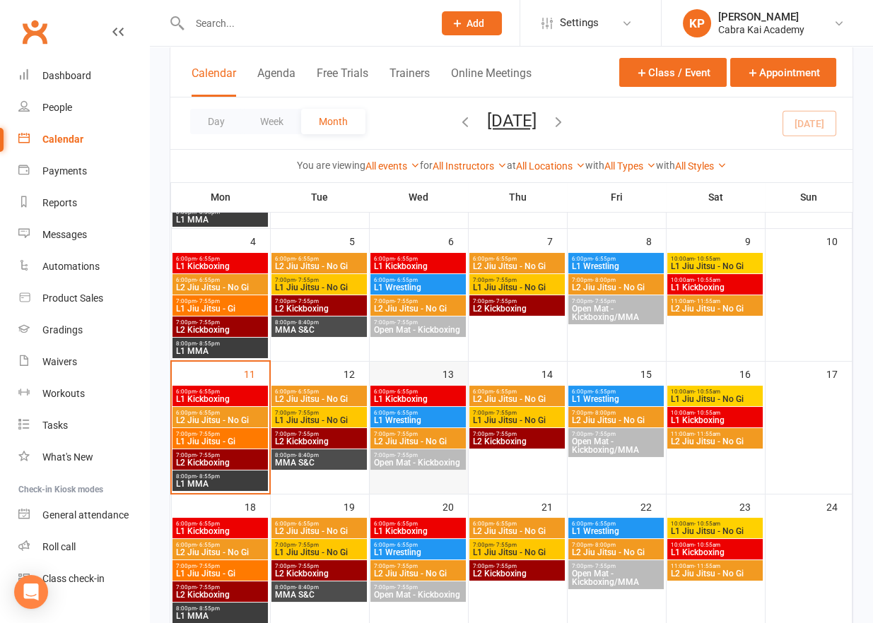
scroll to position [212, 0]
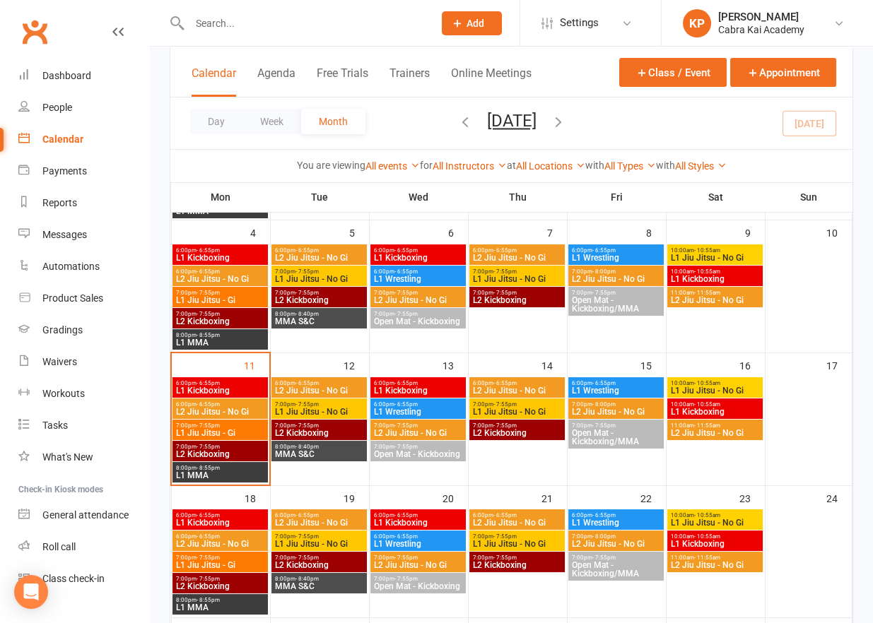
click at [220, 410] on span "L2 Jiu Jitsu - No Gi" at bounding box center [220, 412] width 90 height 8
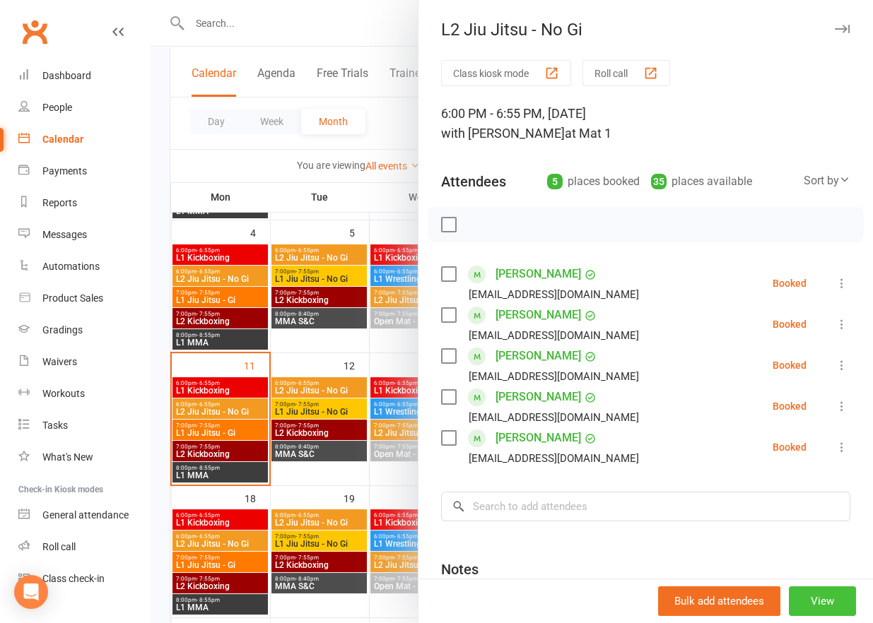
click at [810, 602] on button "View" at bounding box center [822, 601] width 67 height 30
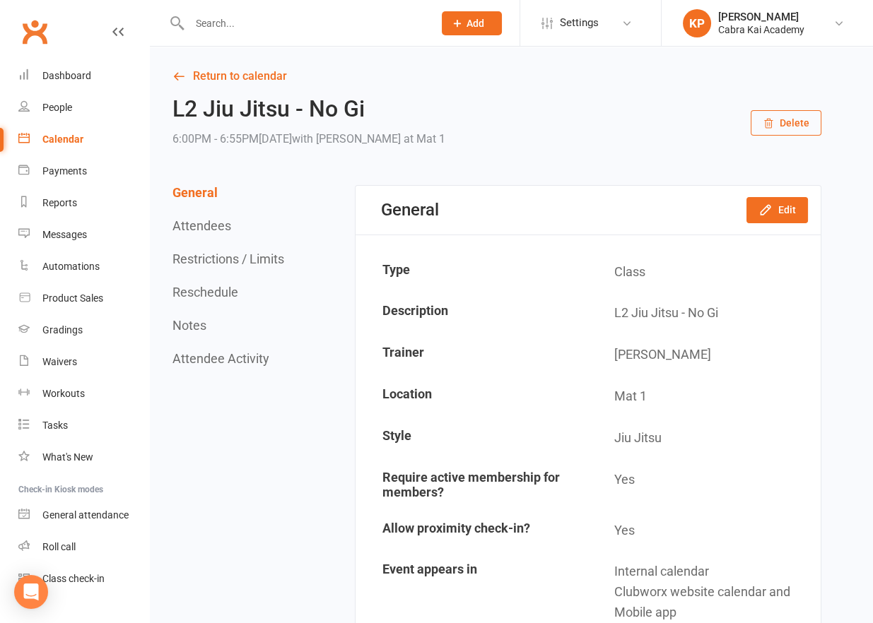
drag, startPoint x: 285, startPoint y: 459, endPoint x: 339, endPoint y: 264, distance: 201.8
click at [784, 210] on button "Edit" at bounding box center [776, 209] width 61 height 25
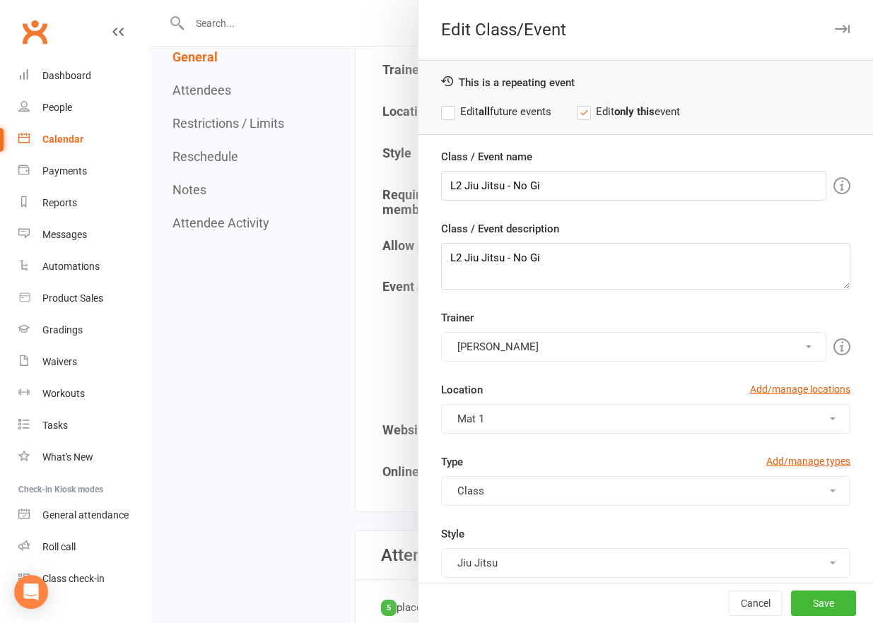
click at [239, 331] on div at bounding box center [511, 311] width 723 height 623
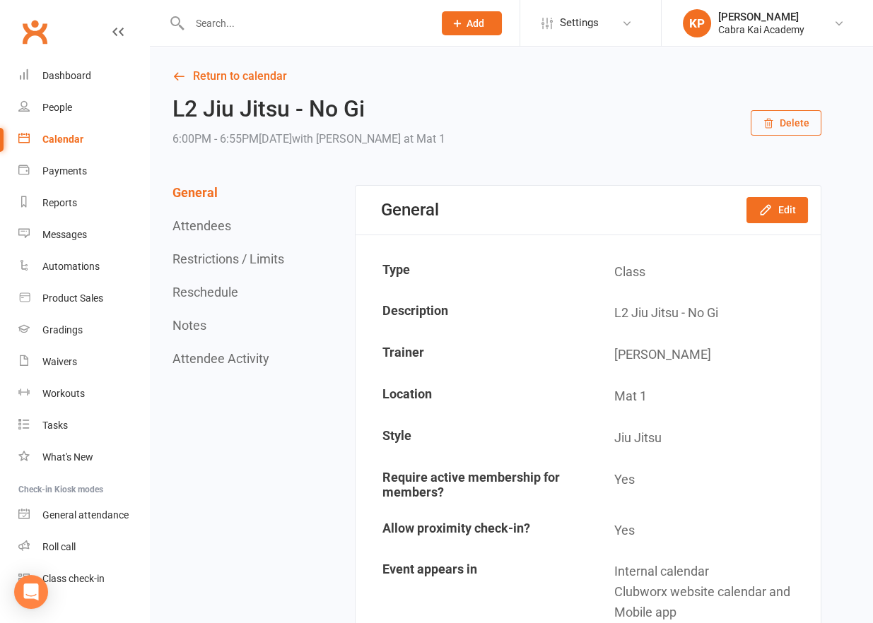
drag, startPoint x: 290, startPoint y: 198, endPoint x: 293, endPoint y: 187, distance: 10.8
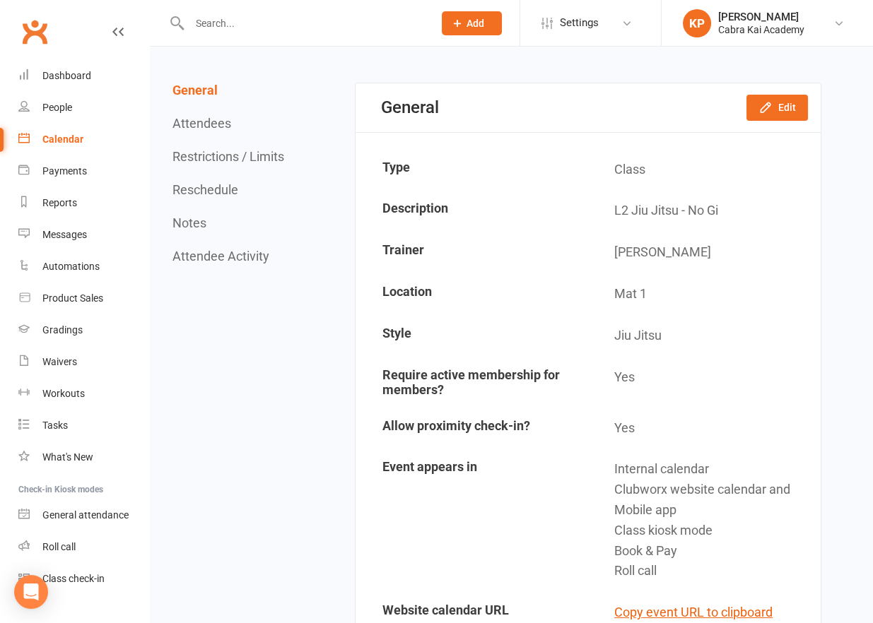
scroll to position [283, 0]
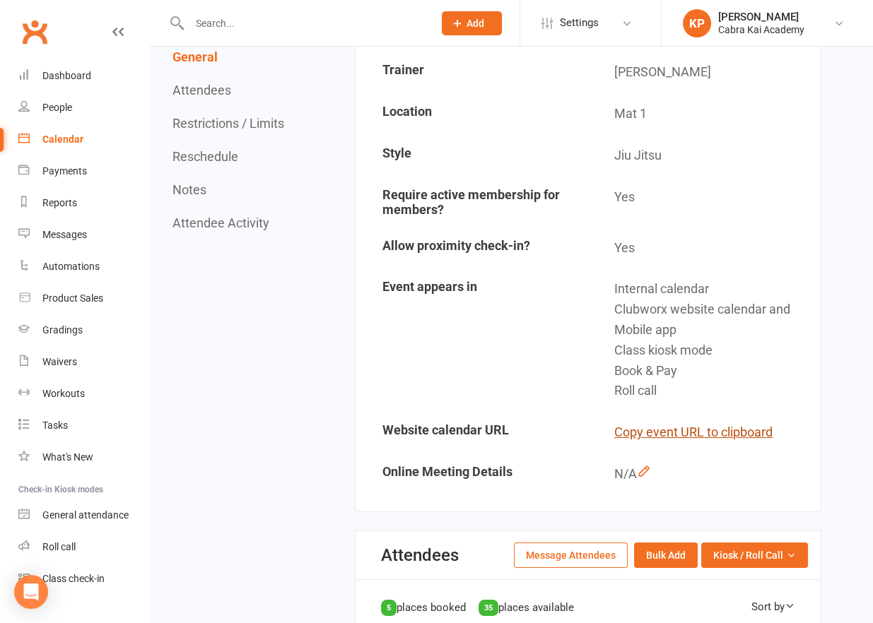
click at [721, 432] on button "Copy event URL to clipboard" at bounding box center [693, 433] width 158 height 20
drag, startPoint x: 209, startPoint y: 347, endPoint x: 223, endPoint y: 346, distance: 14.2
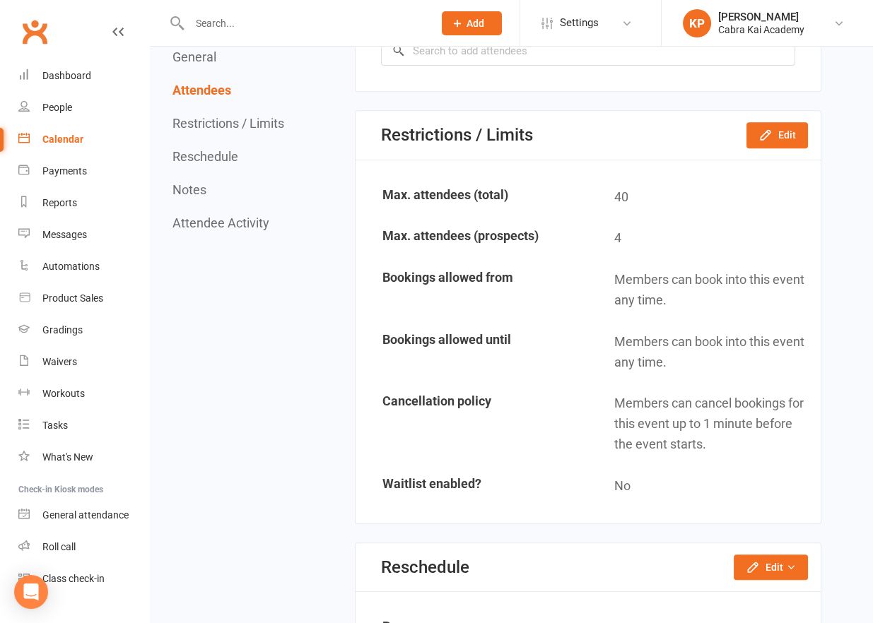
scroll to position [1130, 0]
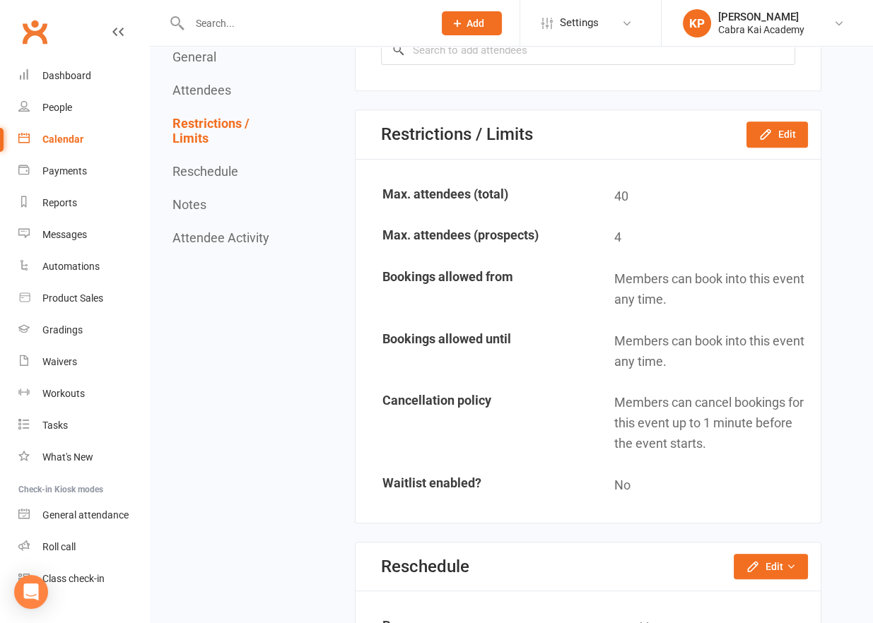
drag, startPoint x: 312, startPoint y: 69, endPoint x: 347, endPoint y: 51, distance: 39.5
click at [314, 67] on div "General Attendees Restrictions / Limits Reschedule Notes Attendee Activity Gene…" at bounding box center [496, 418] width 649 height 2727
click at [59, 75] on div "Dashboard" at bounding box center [66, 75] width 49 height 11
